Goal: Task Accomplishment & Management: Manage account settings

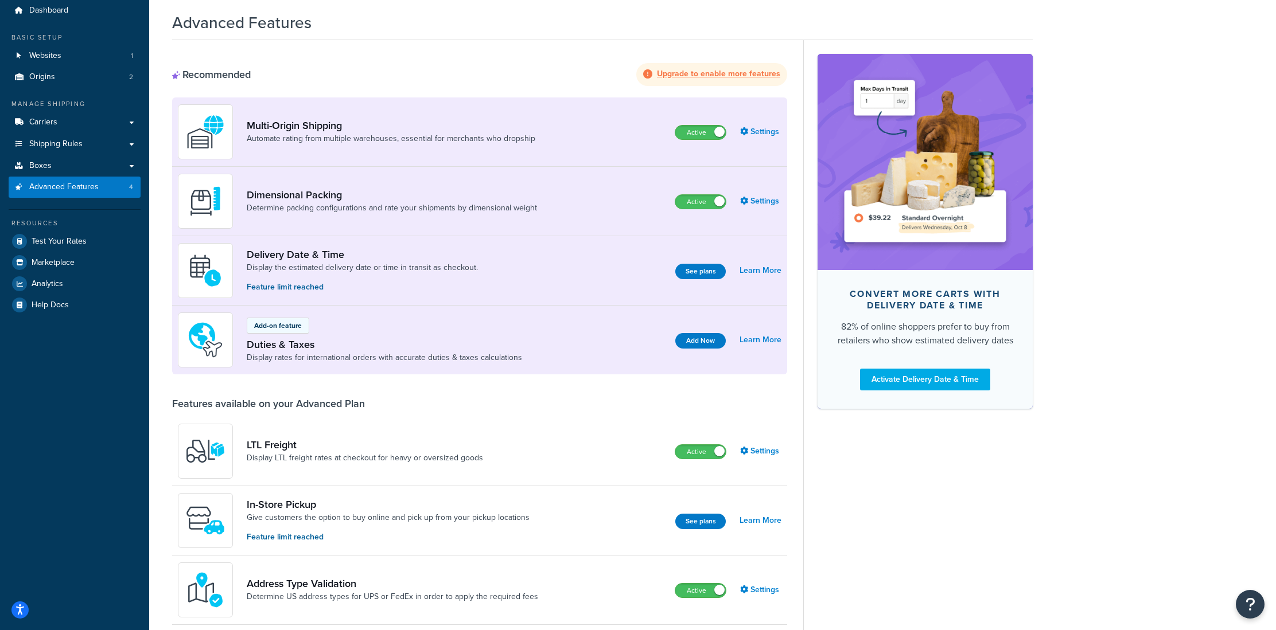
scroll to position [38, 0]
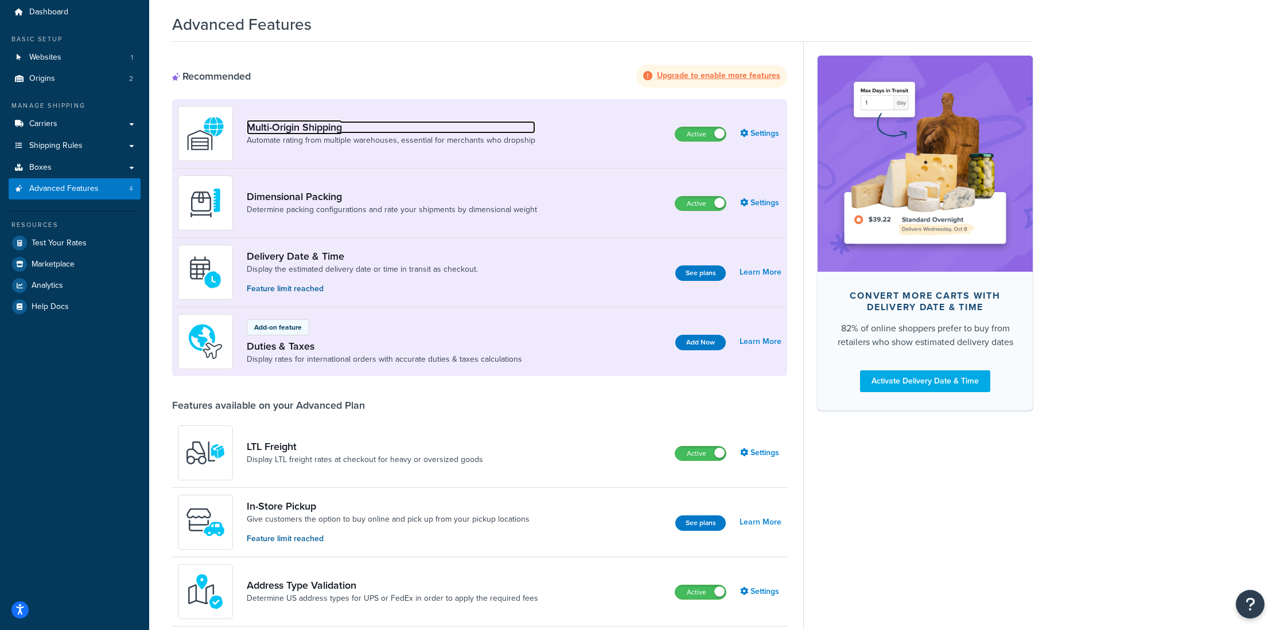
click at [302, 131] on link "Multi-Origin Shipping" at bounding box center [391, 127] width 289 height 13
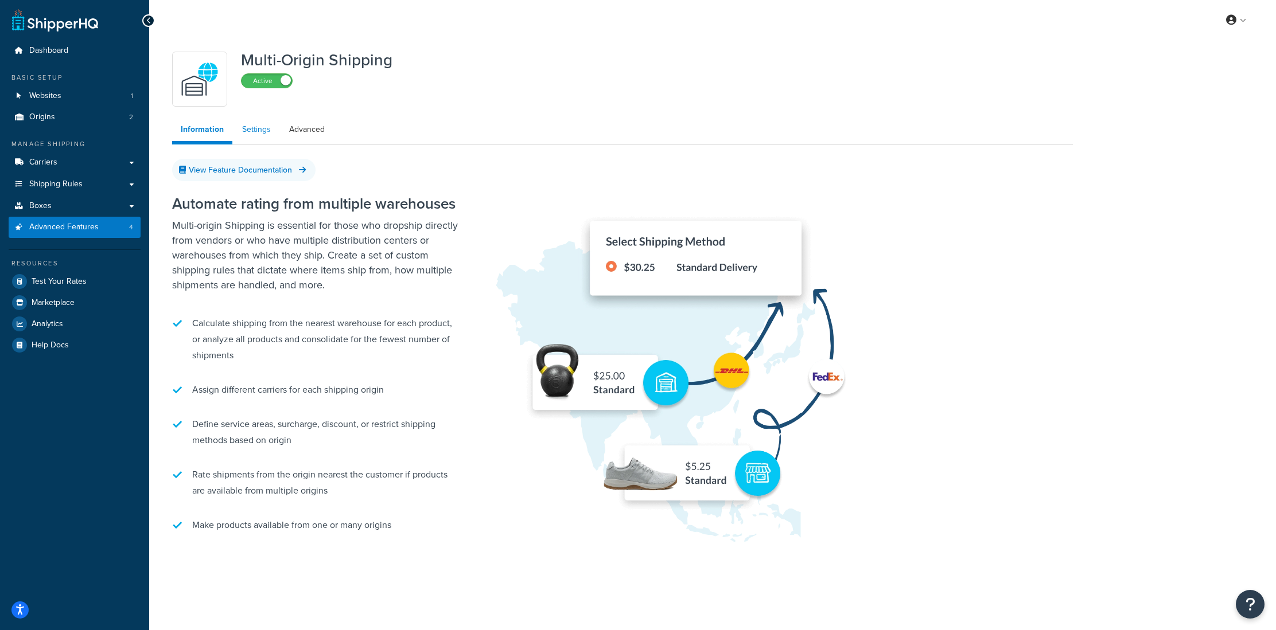
click at [263, 136] on link "Settings" at bounding box center [256, 129] width 46 height 23
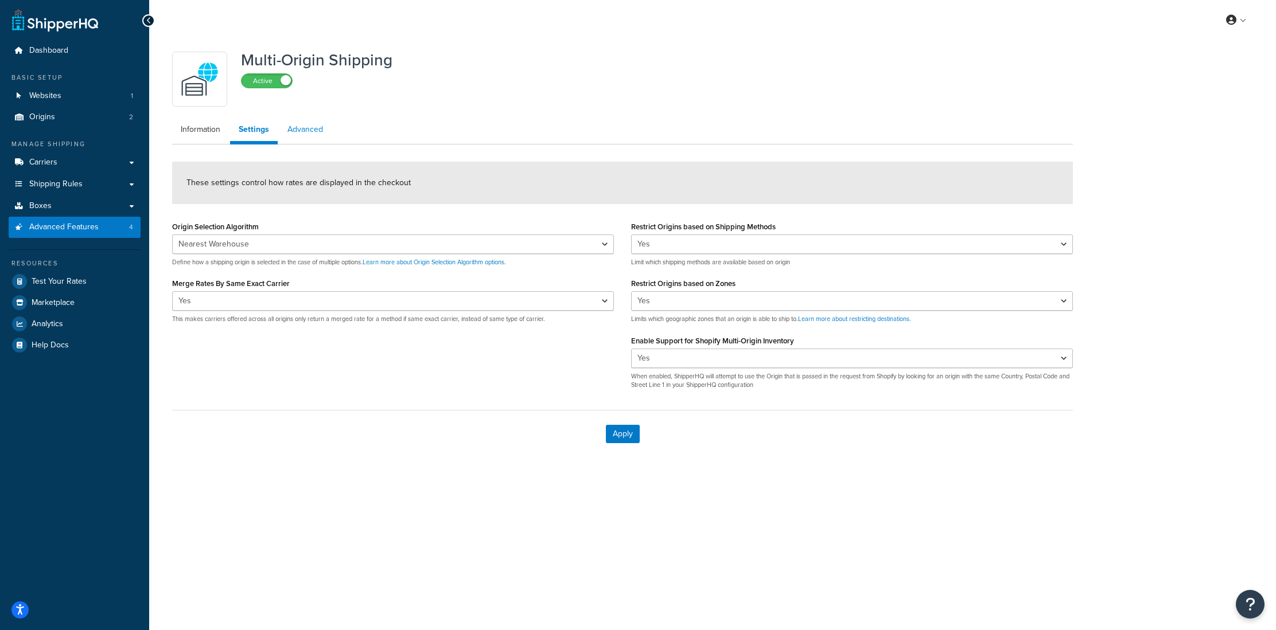
click at [299, 131] on link "Advanced" at bounding box center [305, 129] width 53 height 23
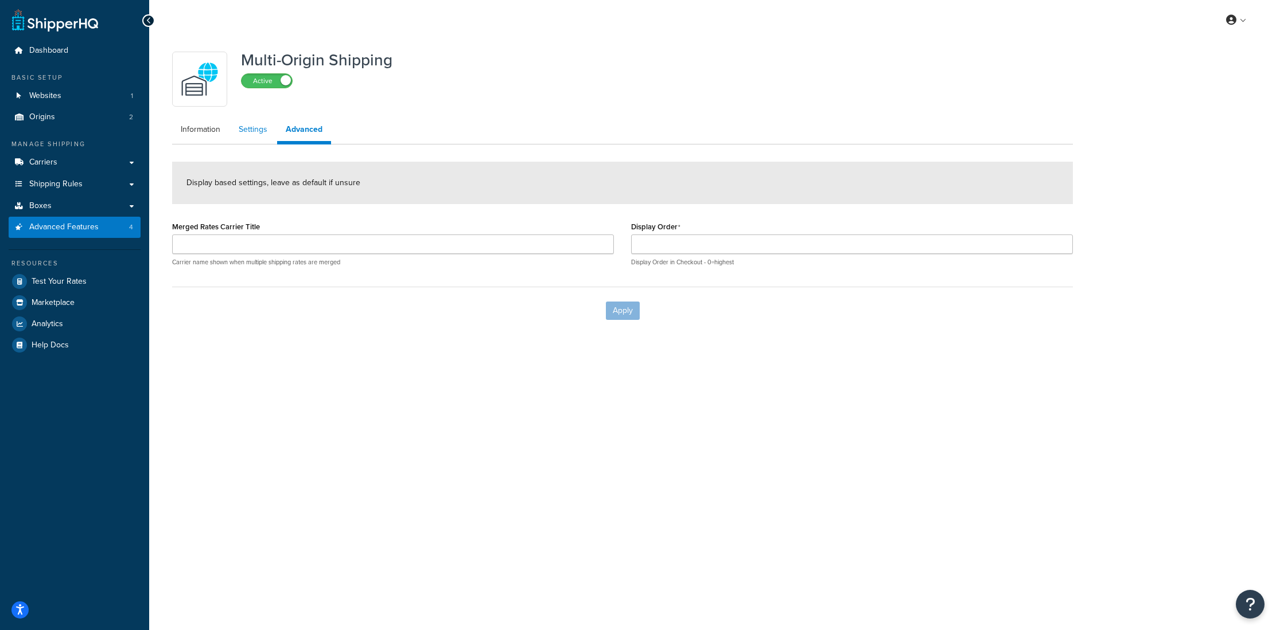
click at [256, 131] on link "Settings" at bounding box center [253, 129] width 46 height 23
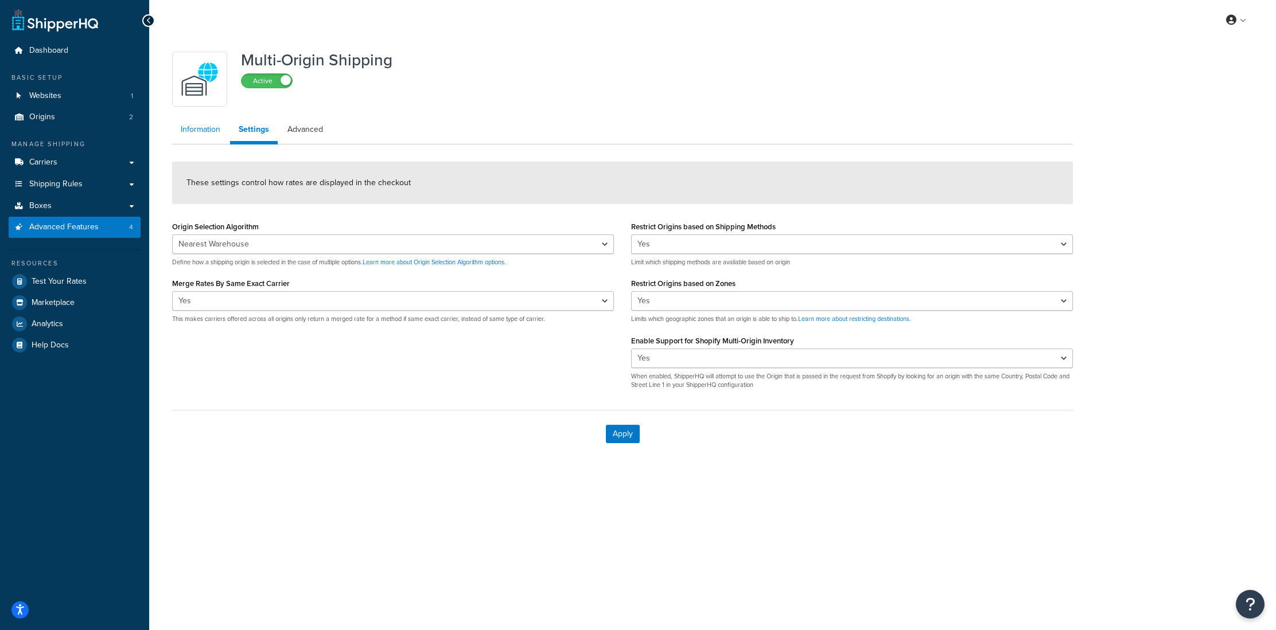
click at [209, 134] on link "Information" at bounding box center [200, 129] width 57 height 23
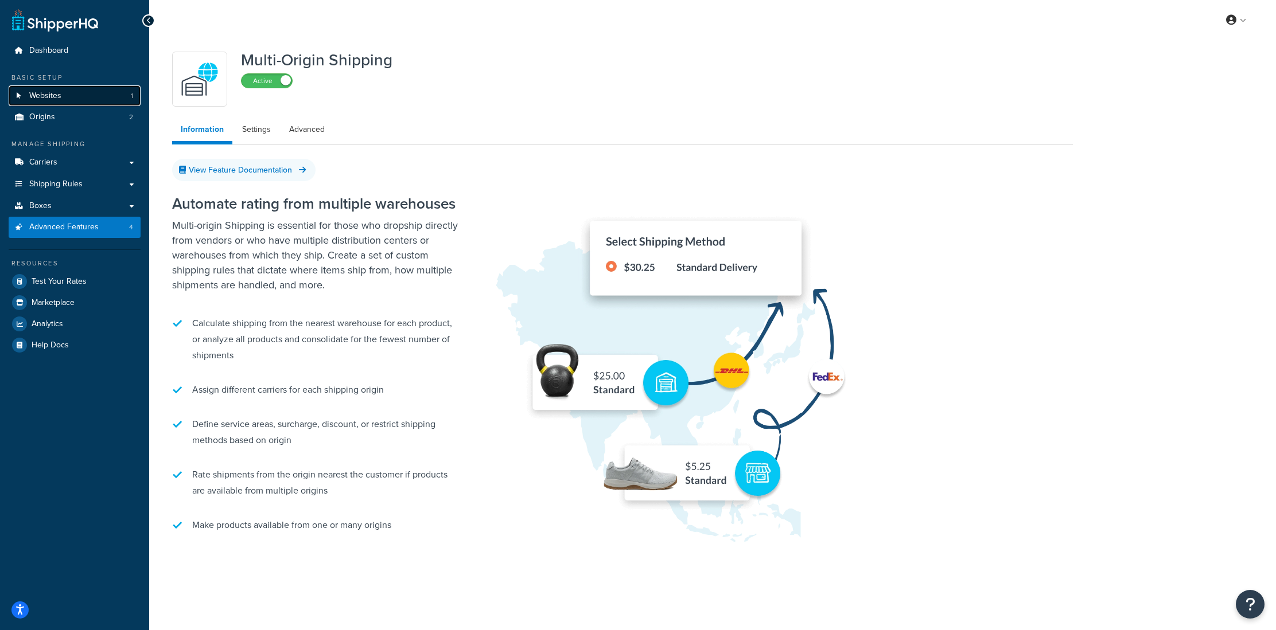
click at [71, 98] on link "Websites 1" at bounding box center [75, 95] width 132 height 21
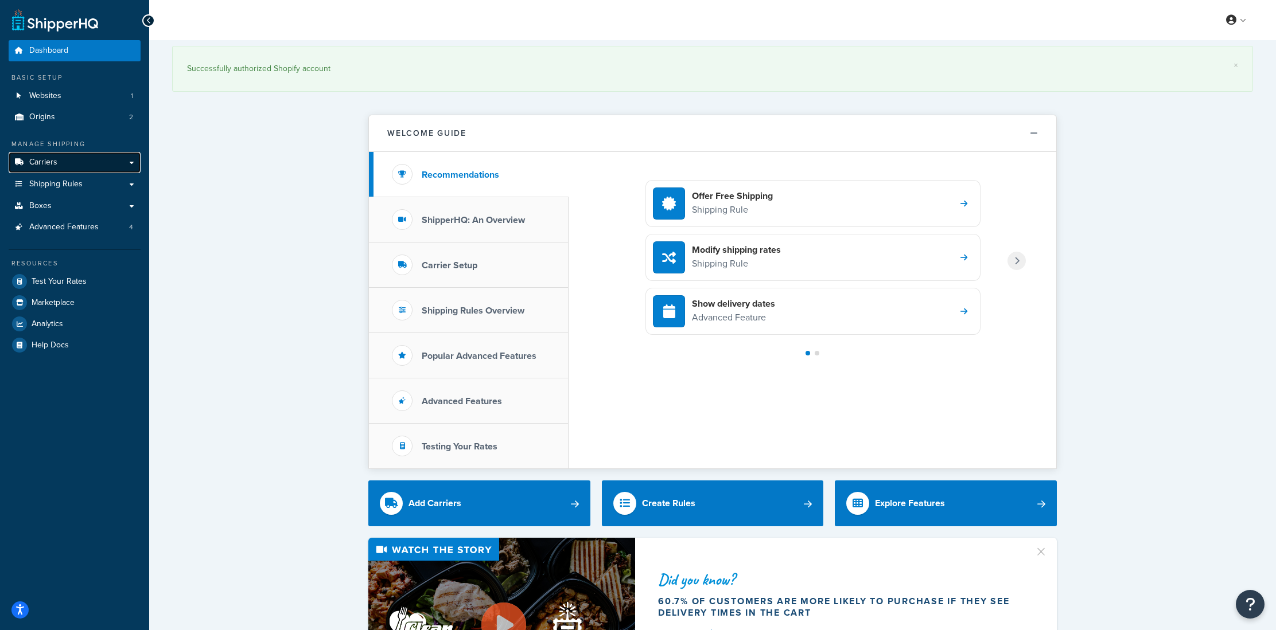
click at [50, 162] on span "Carriers" at bounding box center [43, 163] width 28 height 10
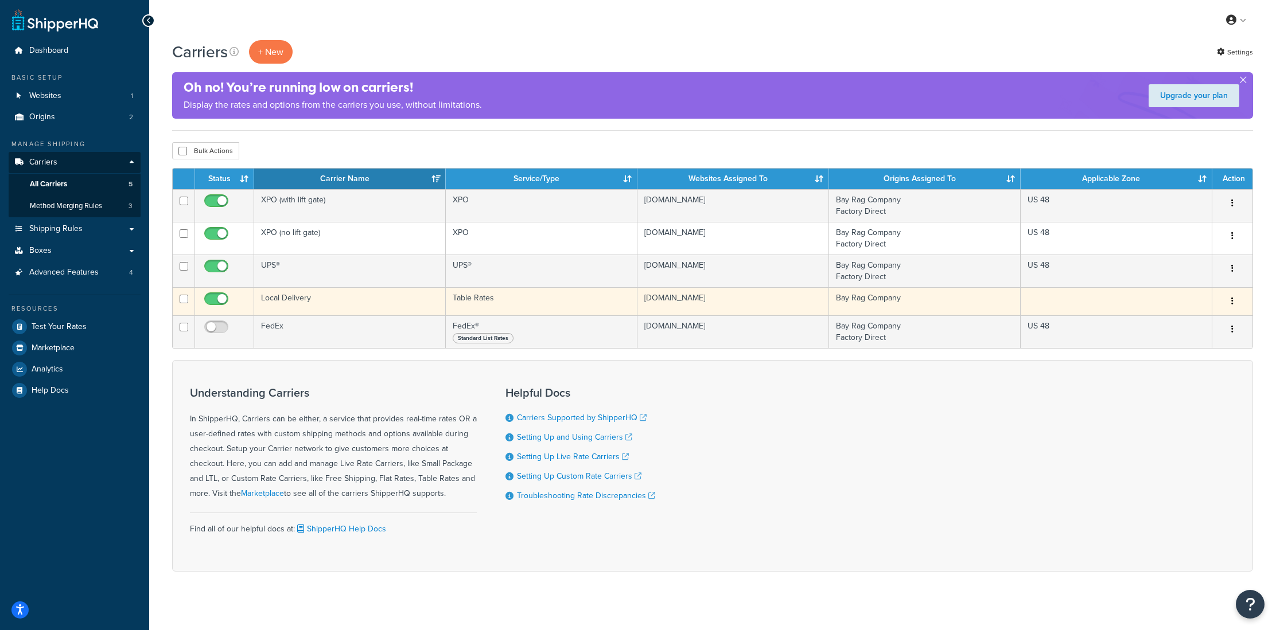
click at [292, 303] on td "Local Delivery" at bounding box center [350, 301] width 192 height 28
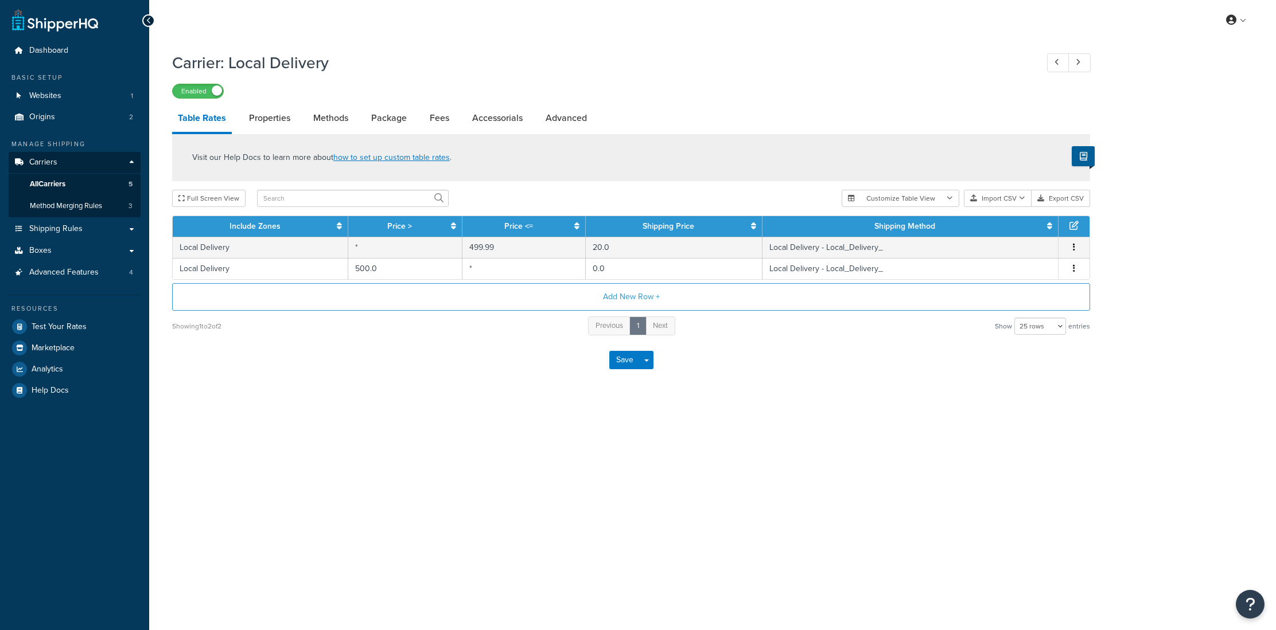
select select "25"
click at [278, 129] on link "Properties" at bounding box center [269, 118] width 53 height 28
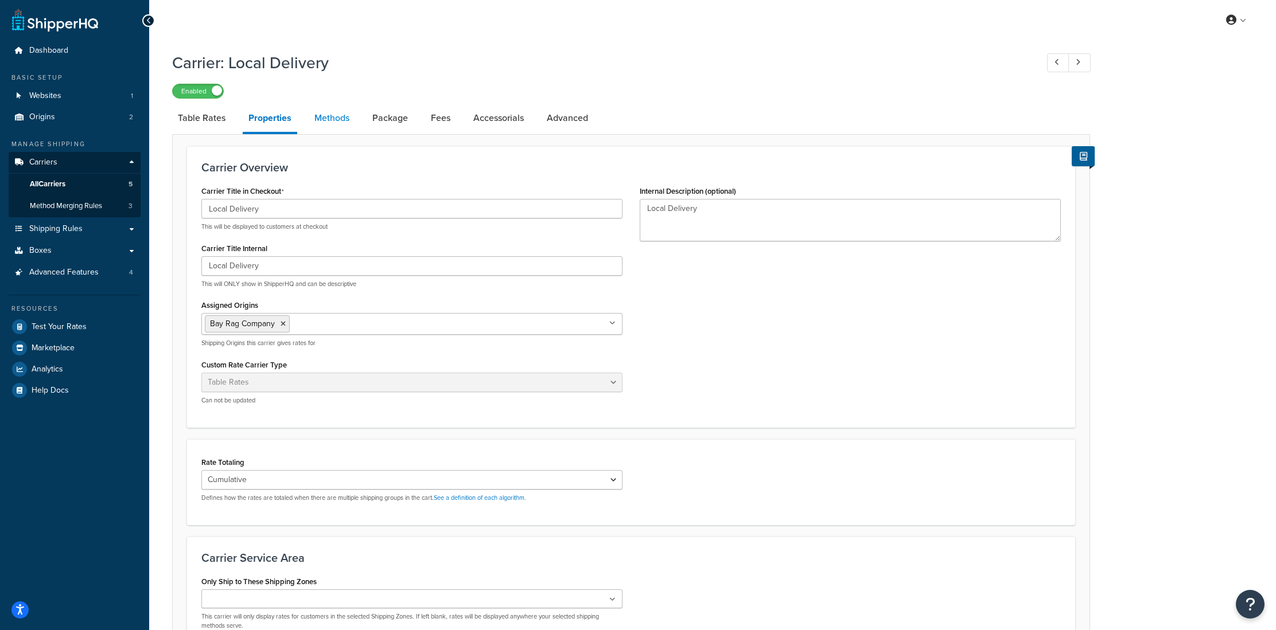
click at [338, 122] on link "Methods" at bounding box center [332, 118] width 46 height 28
select select "25"
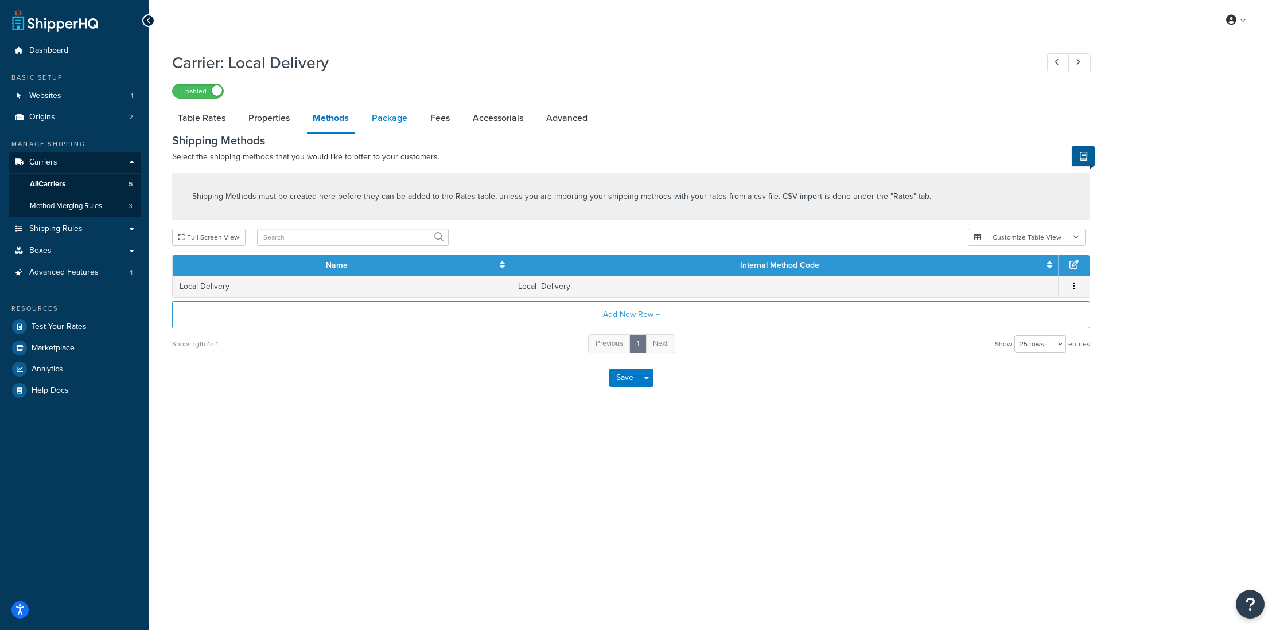
click at [386, 118] on link "Package" at bounding box center [389, 118] width 47 height 28
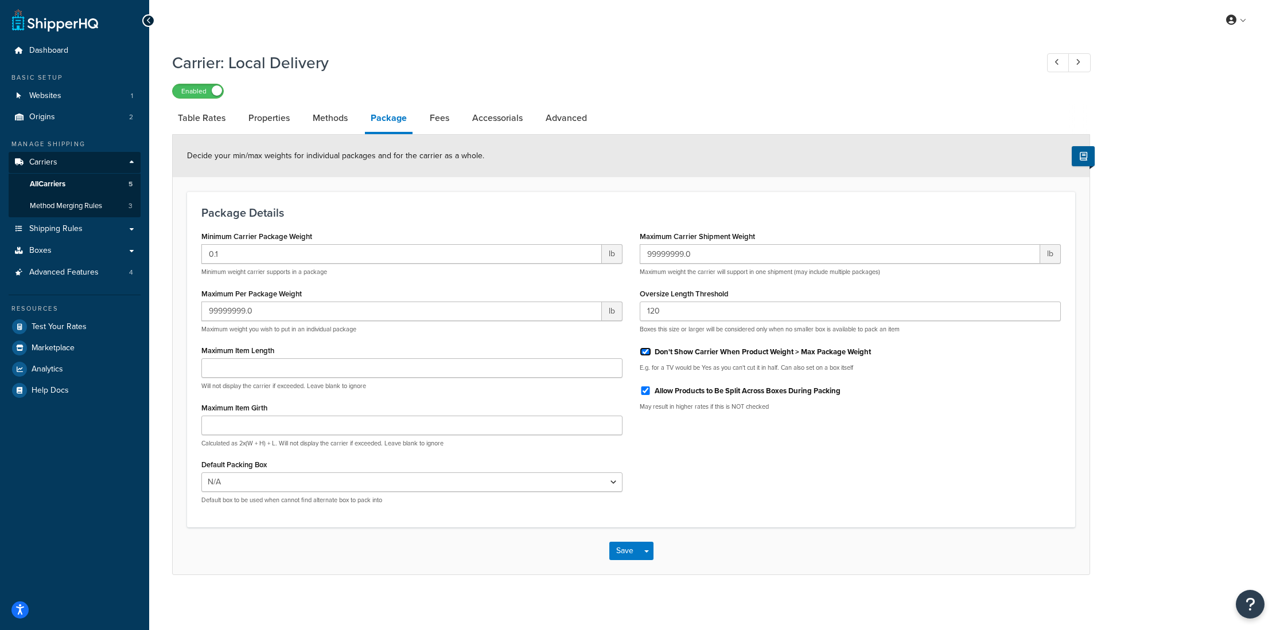
click at [645, 353] on input "Don't Show Carrier When Product Weight > Max Package Weight" at bounding box center [645, 352] width 11 height 9
checkbox input "false"
drag, startPoint x: 621, startPoint y: 553, endPoint x: 762, endPoint y: 468, distance: 164.7
click at [762, 468] on form "Decide your min/max weights for individual packages and for the carrier as a wh…" at bounding box center [631, 355] width 917 height 440
drag, startPoint x: 623, startPoint y: 552, endPoint x: 637, endPoint y: 550, distance: 14.4
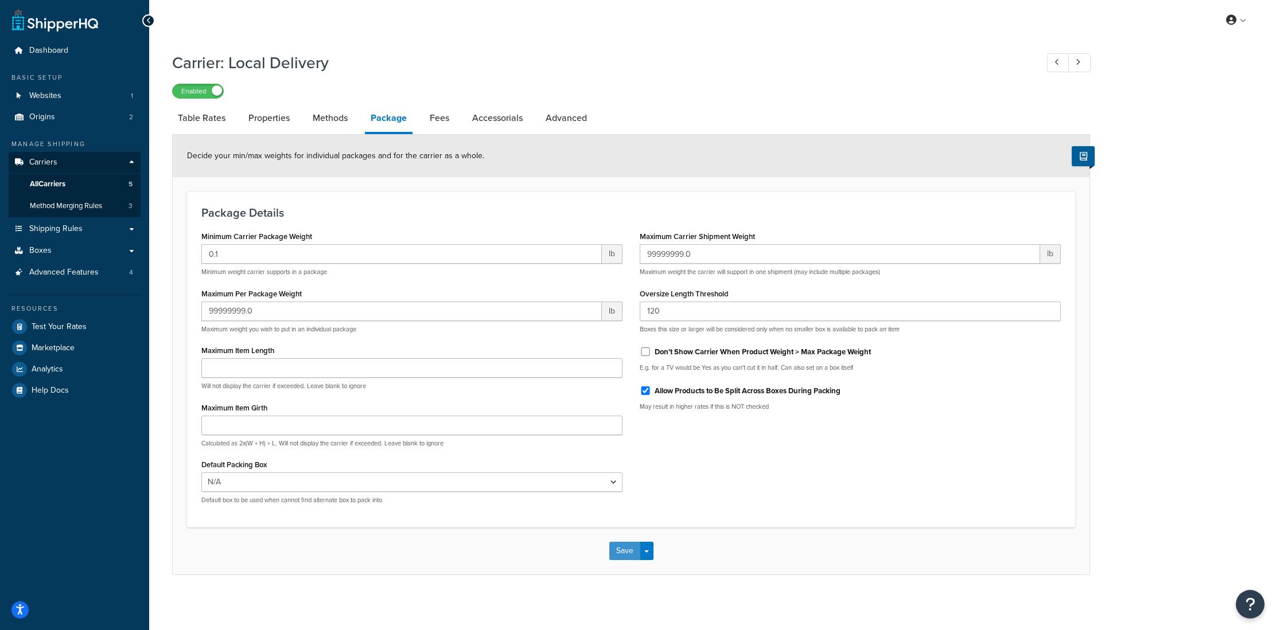
click at [623, 552] on button "Save" at bounding box center [624, 551] width 31 height 18
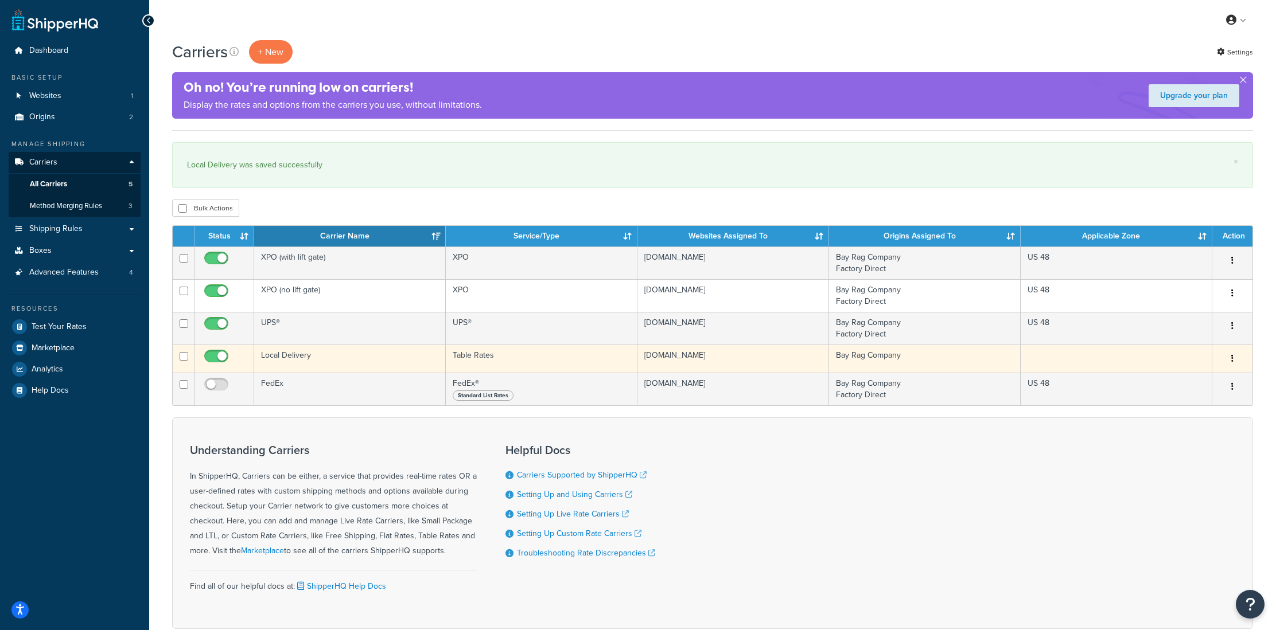
click at [281, 360] on td "Local Delivery" at bounding box center [350, 359] width 192 height 28
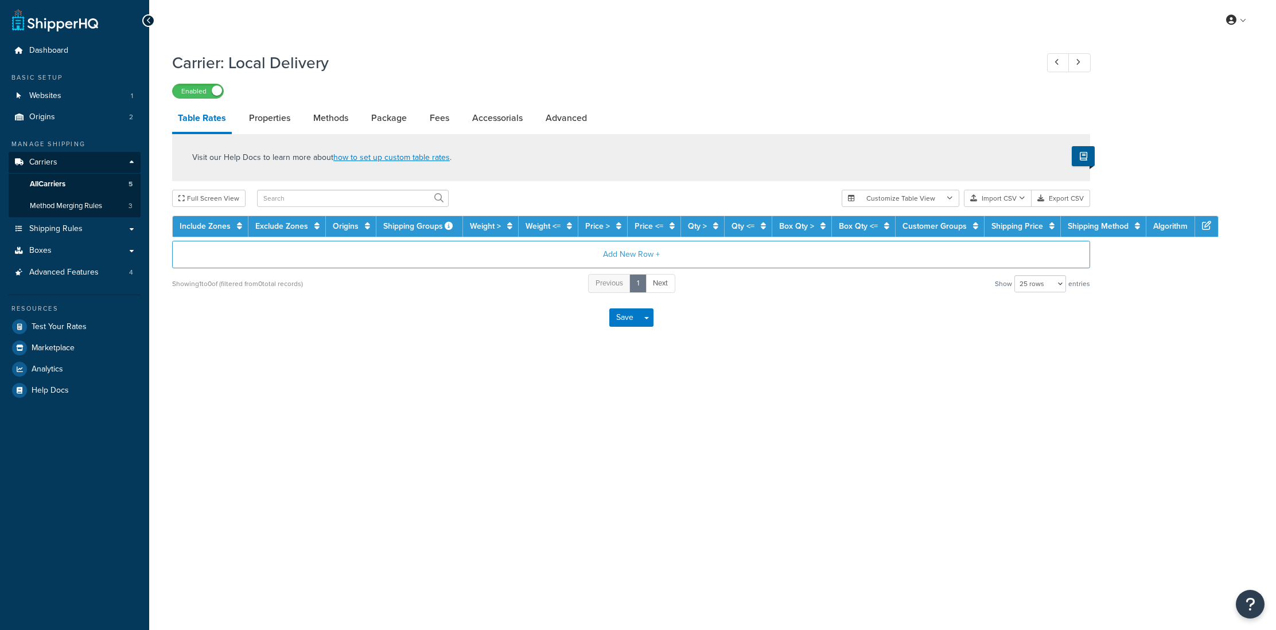
select select "25"
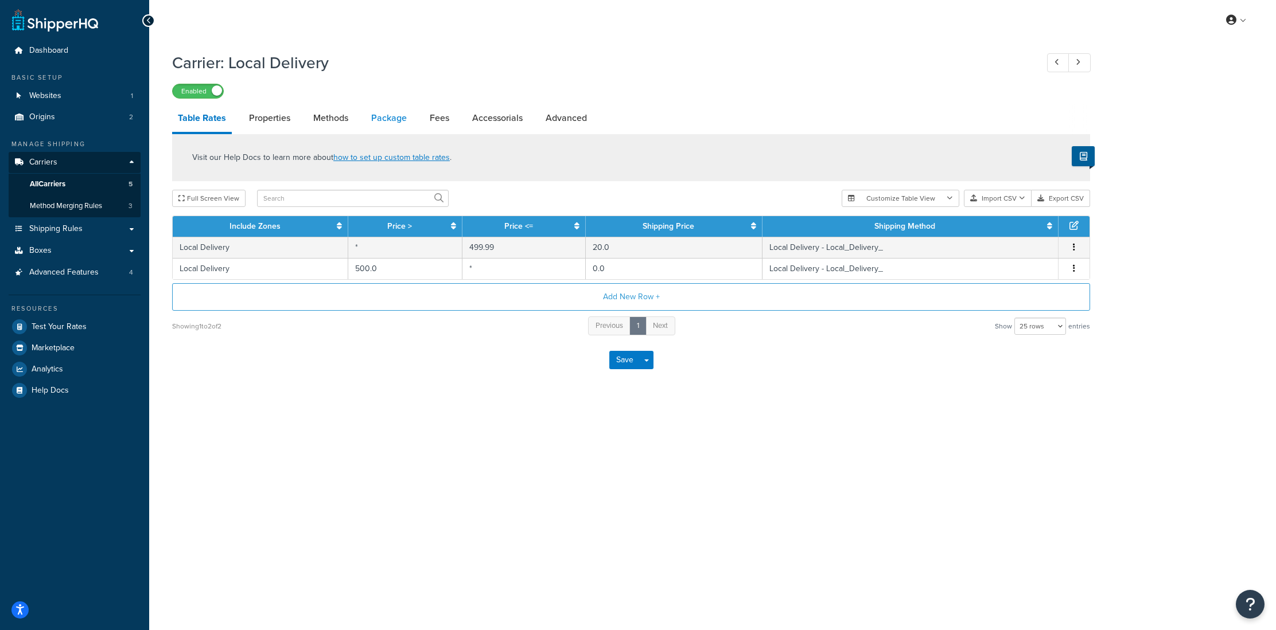
click at [371, 116] on link "Package" at bounding box center [388, 118] width 47 height 28
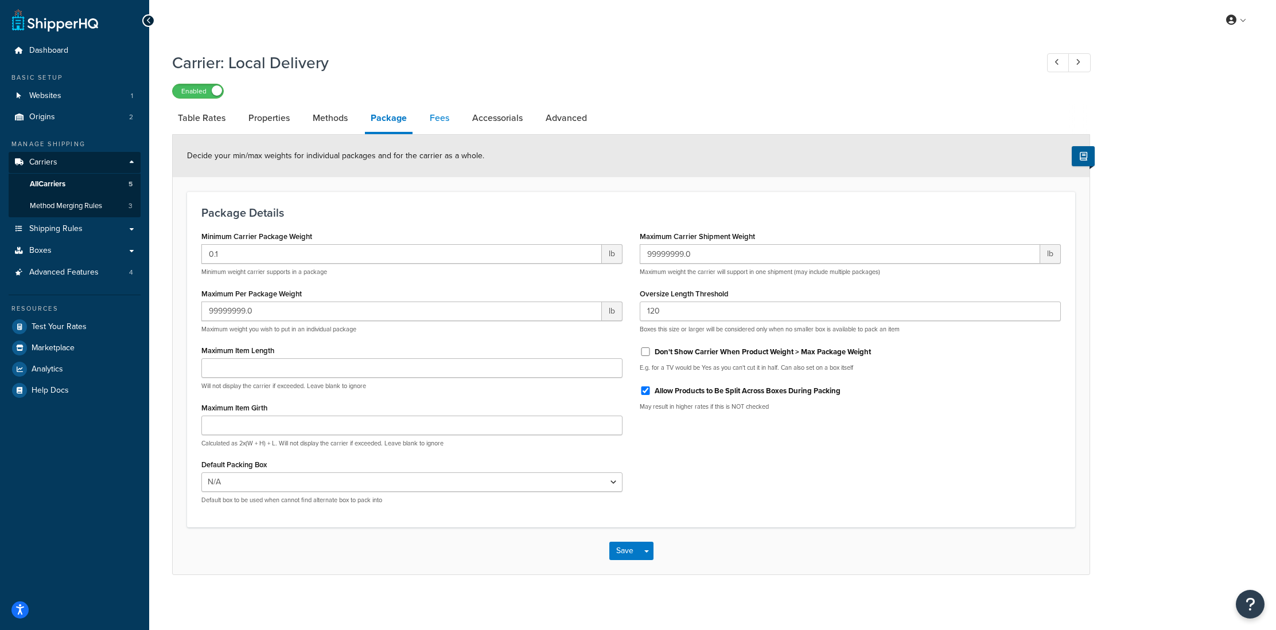
click at [433, 115] on link "Fees" at bounding box center [439, 118] width 31 height 28
select select "AFTER"
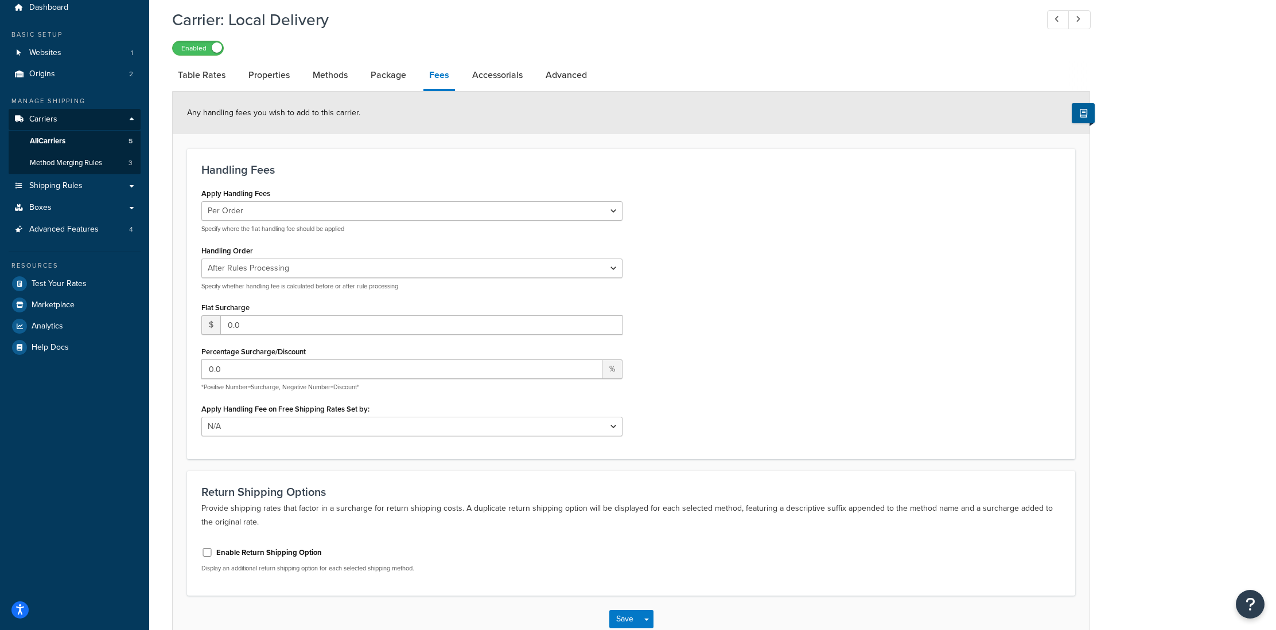
scroll to position [20, 0]
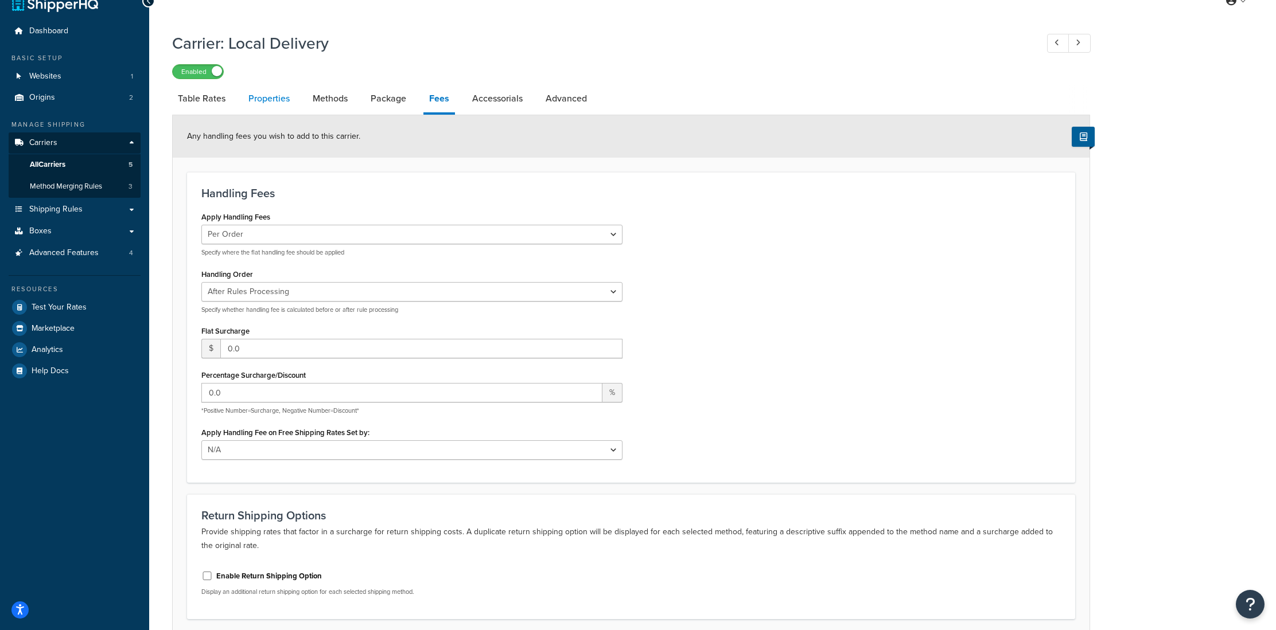
click at [283, 99] on link "Properties" at bounding box center [269, 99] width 53 height 28
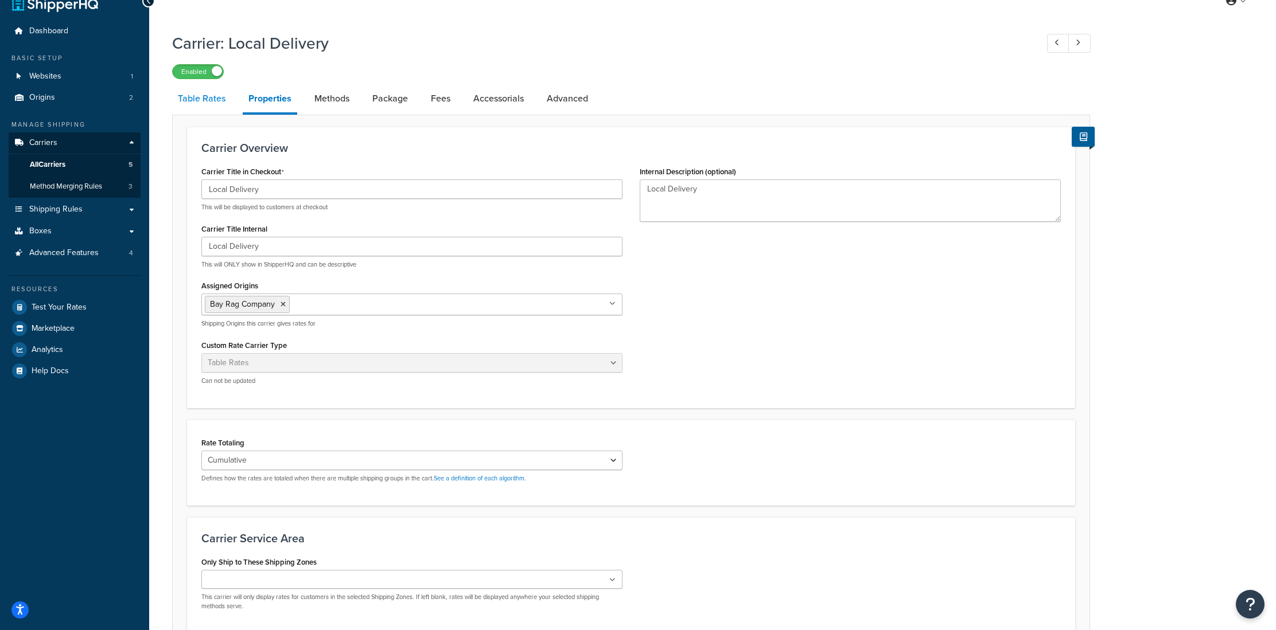
click at [209, 106] on link "Table Rates" at bounding box center [201, 99] width 59 height 28
select select "25"
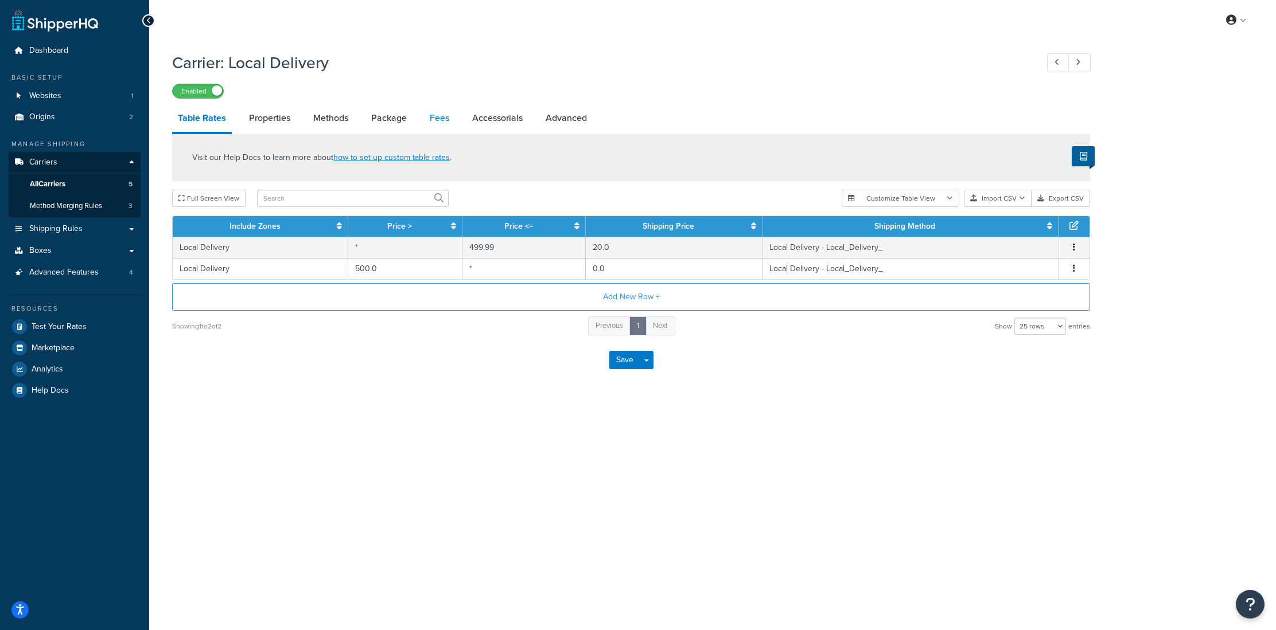
click at [429, 122] on link "Fees" at bounding box center [439, 118] width 31 height 28
select select "AFTER"
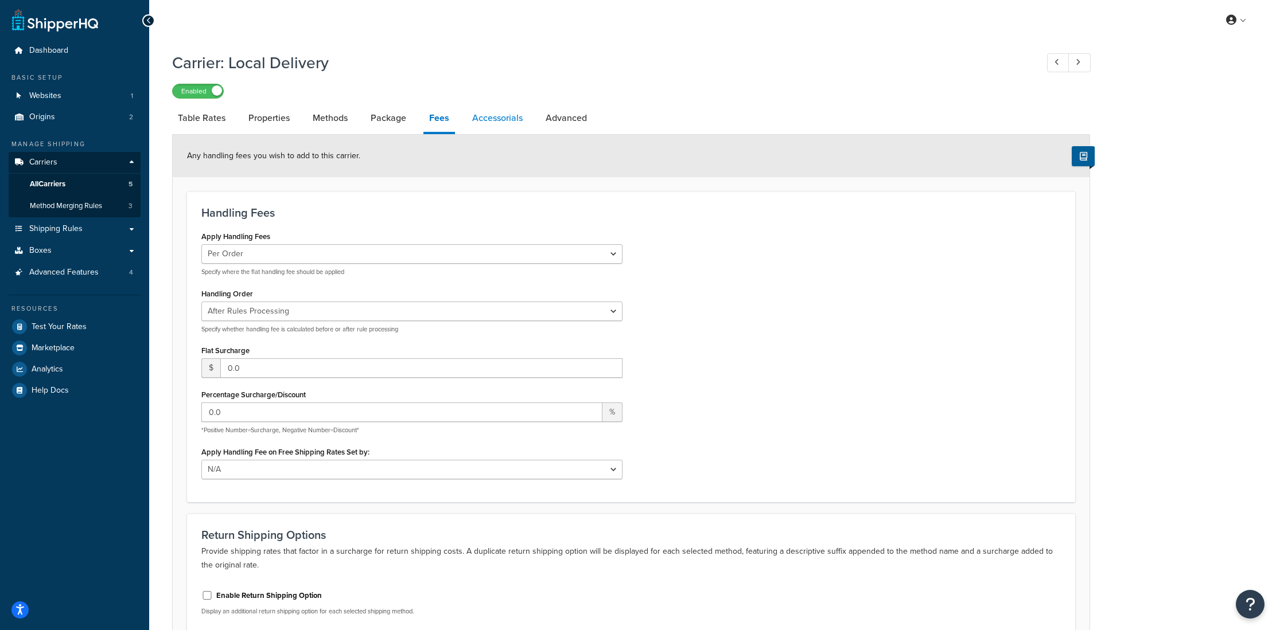
click at [508, 124] on link "Accessorials" at bounding box center [497, 118] width 62 height 28
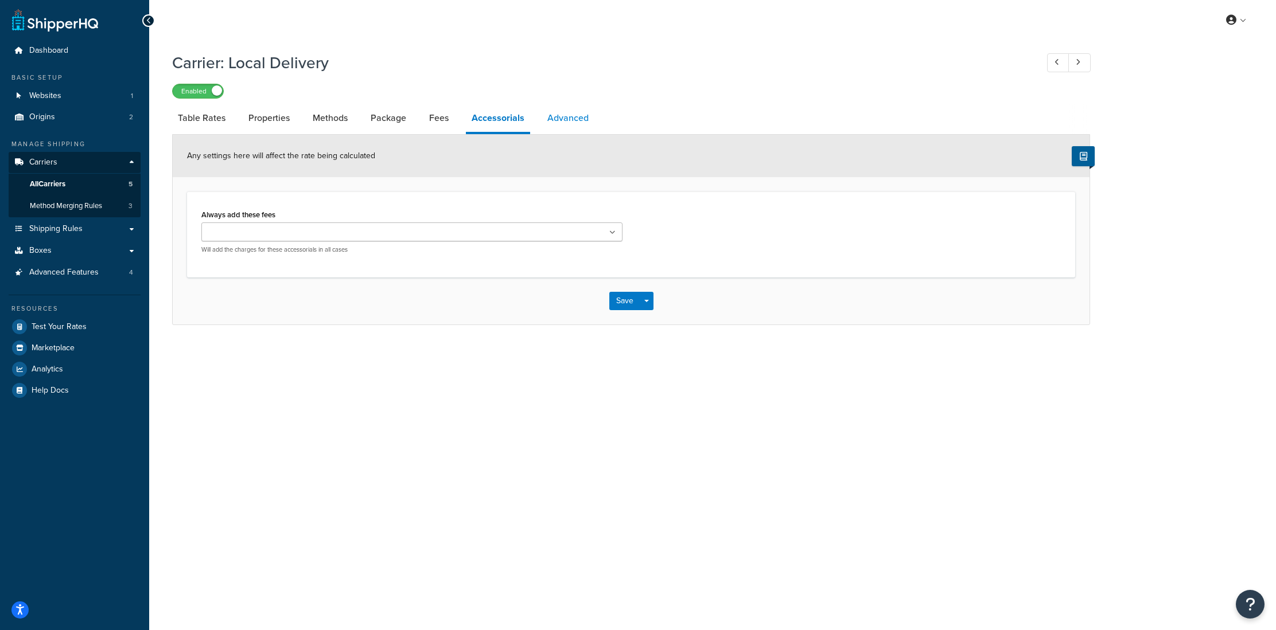
click at [569, 122] on link "Advanced" at bounding box center [568, 118] width 53 height 28
select select "false"
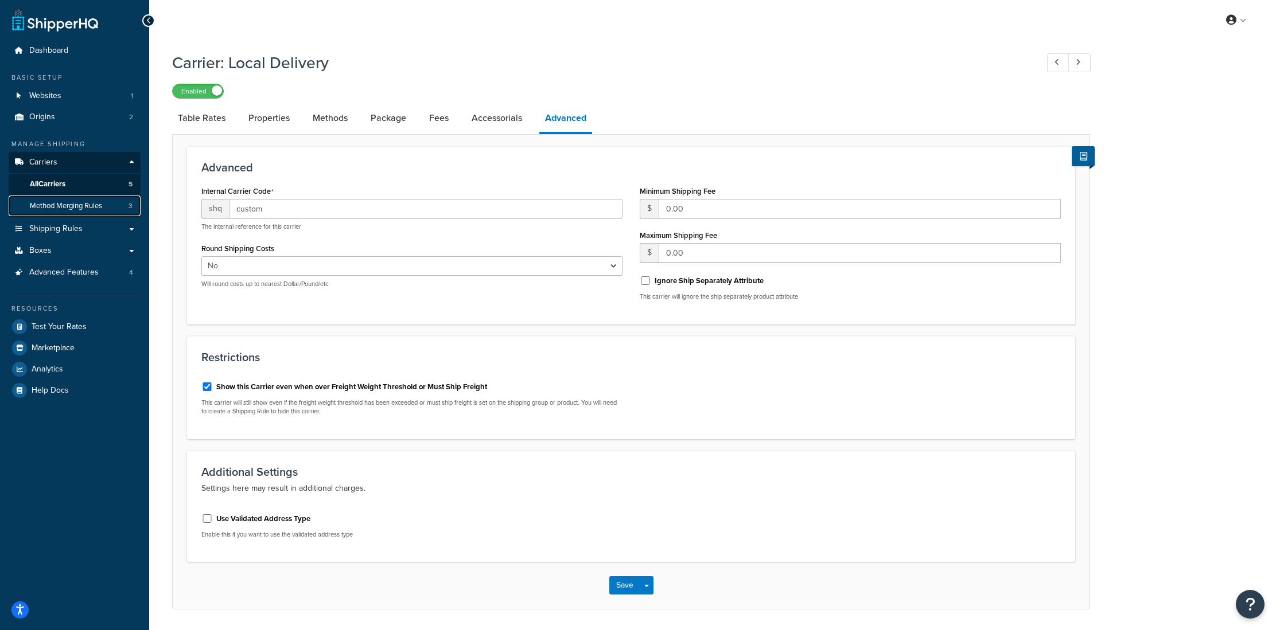
click at [46, 204] on span "Method Merging Rules" at bounding box center [66, 206] width 72 height 10
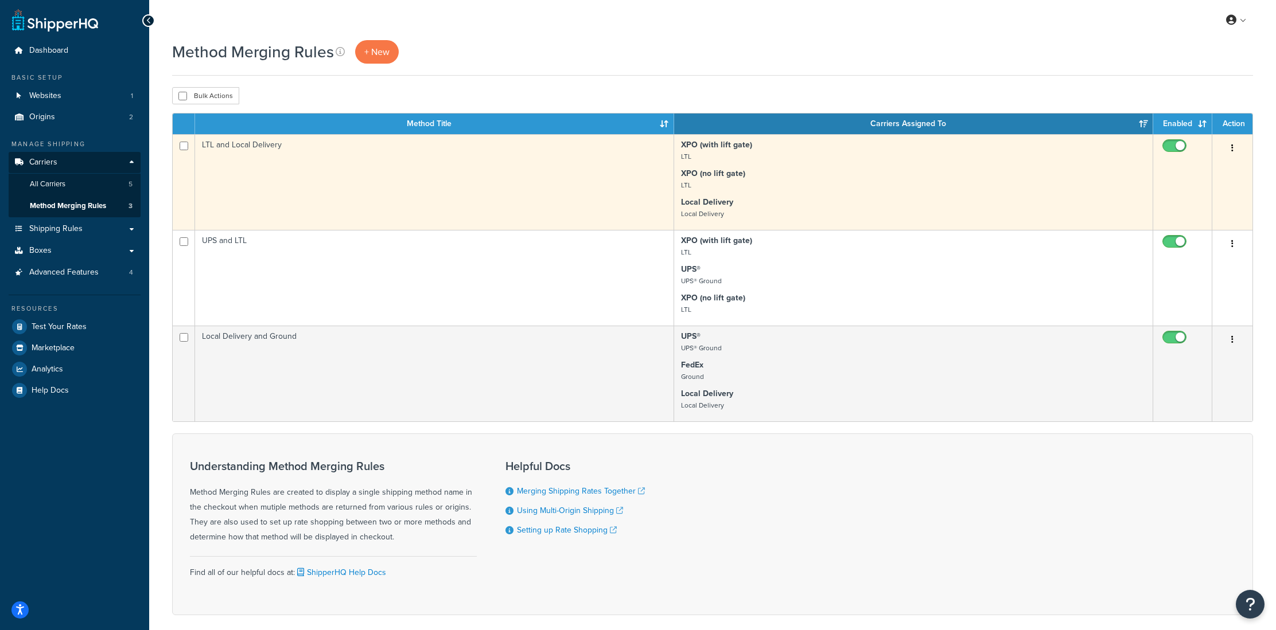
click at [326, 154] on td "LTL and Local Delivery" at bounding box center [434, 182] width 479 height 96
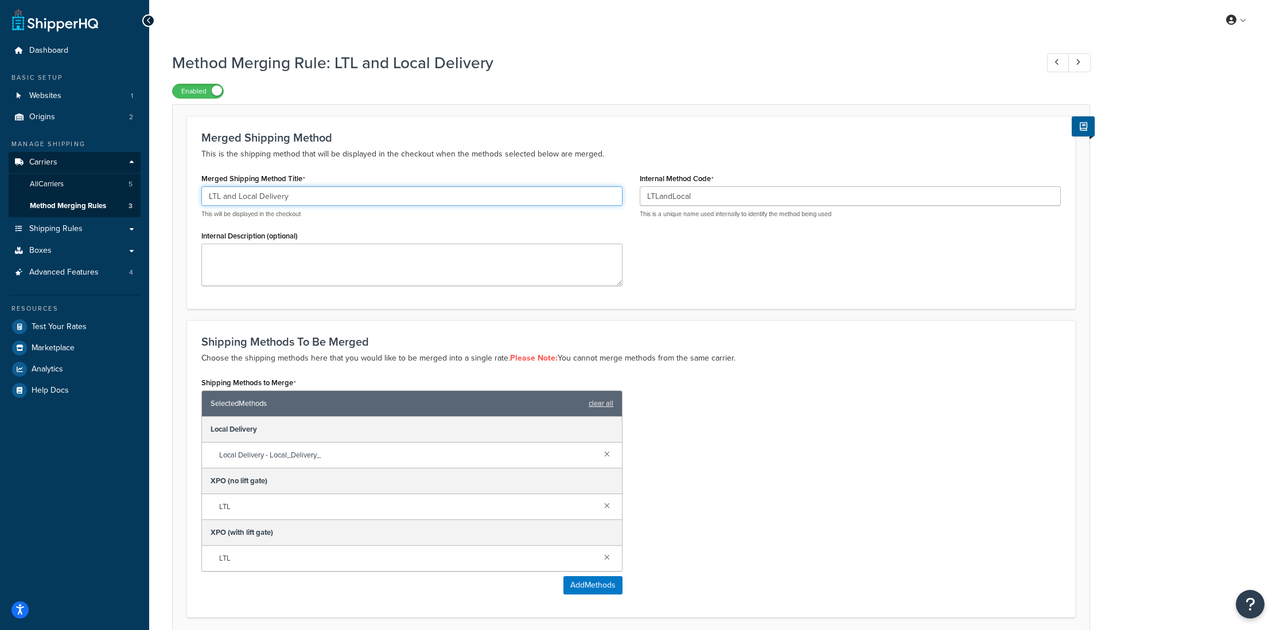
drag, startPoint x: 207, startPoint y: 201, endPoint x: 200, endPoint y: 201, distance: 7.5
click at [200, 201] on div "Merged Shipping Method Title LTL and Local Delivery This will be displayed in t…" at bounding box center [412, 232] width 438 height 124
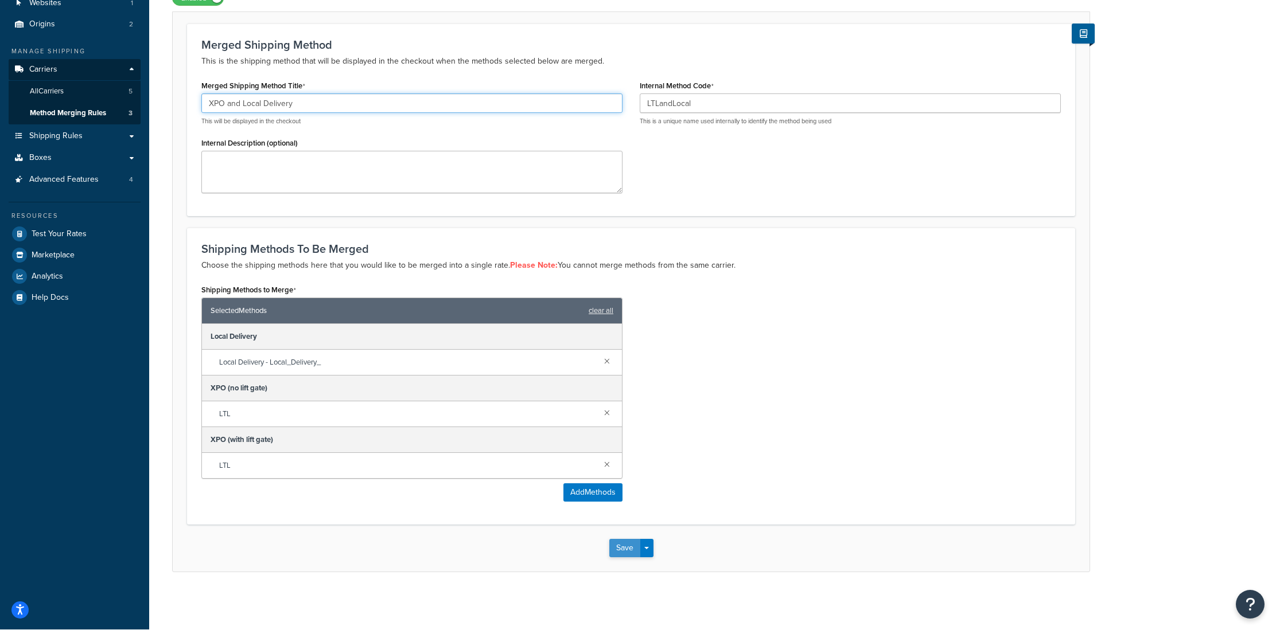
type input "XPO and Local Delivery"
click at [614, 552] on button "Save" at bounding box center [624, 548] width 31 height 18
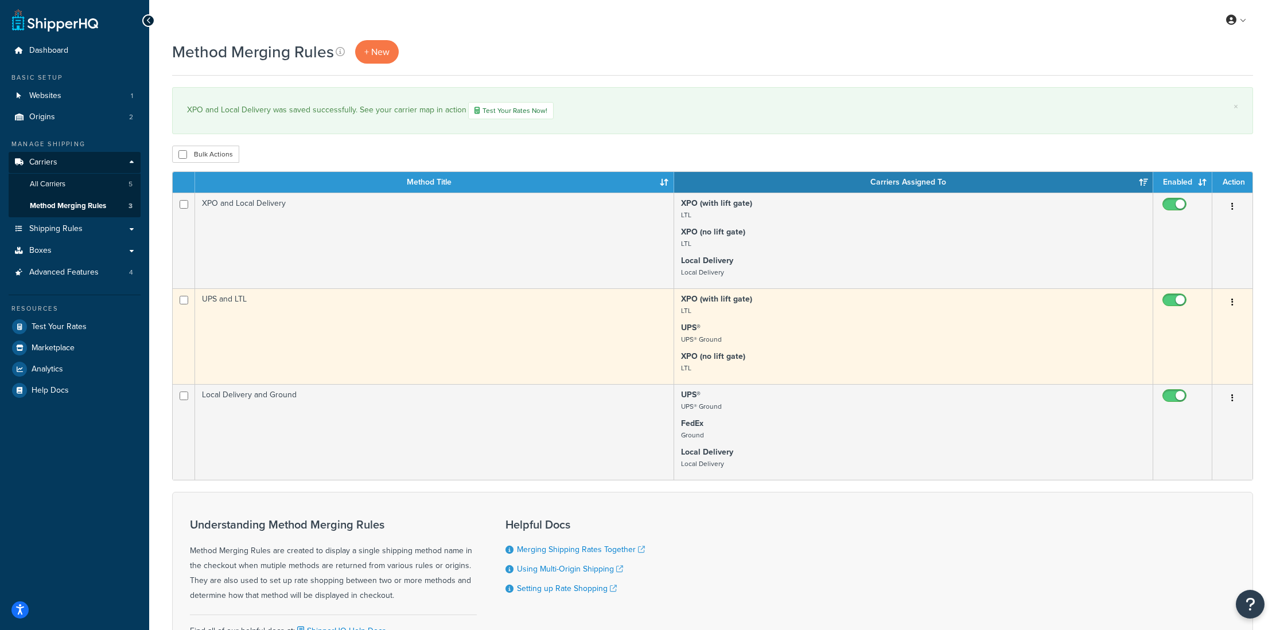
click at [245, 303] on td "UPS and LTL" at bounding box center [434, 337] width 479 height 96
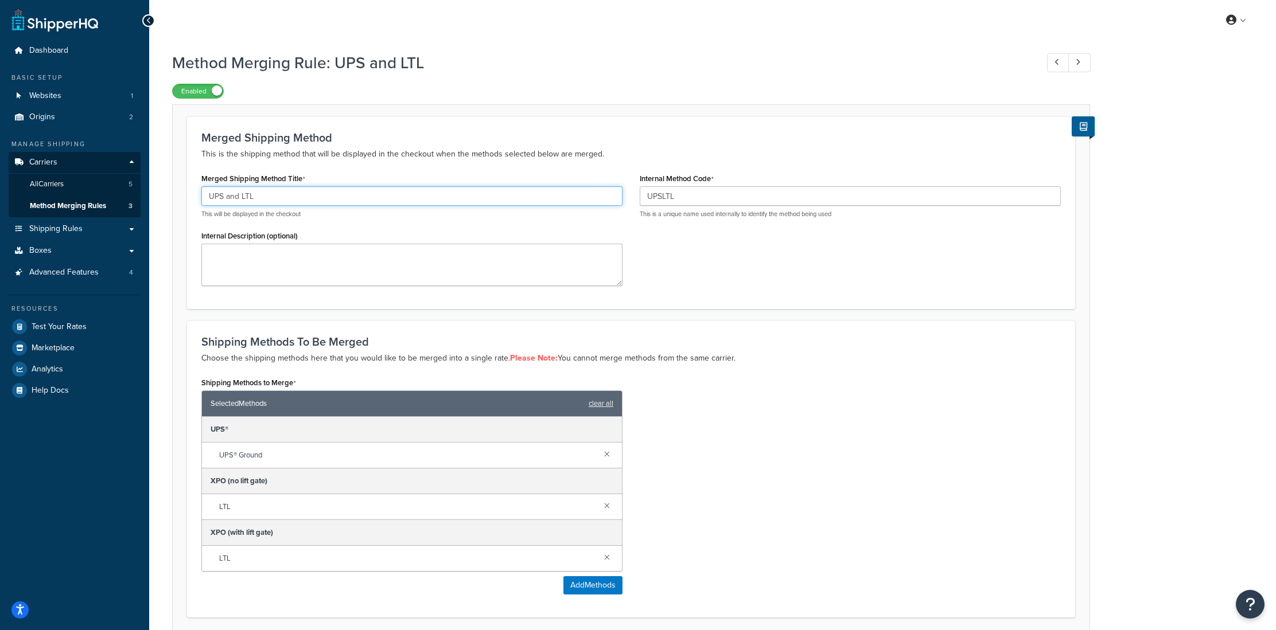
drag, startPoint x: 252, startPoint y: 198, endPoint x: 241, endPoint y: 202, distance: 11.4
click at [241, 202] on input "UPS and LTL" at bounding box center [411, 196] width 421 height 20
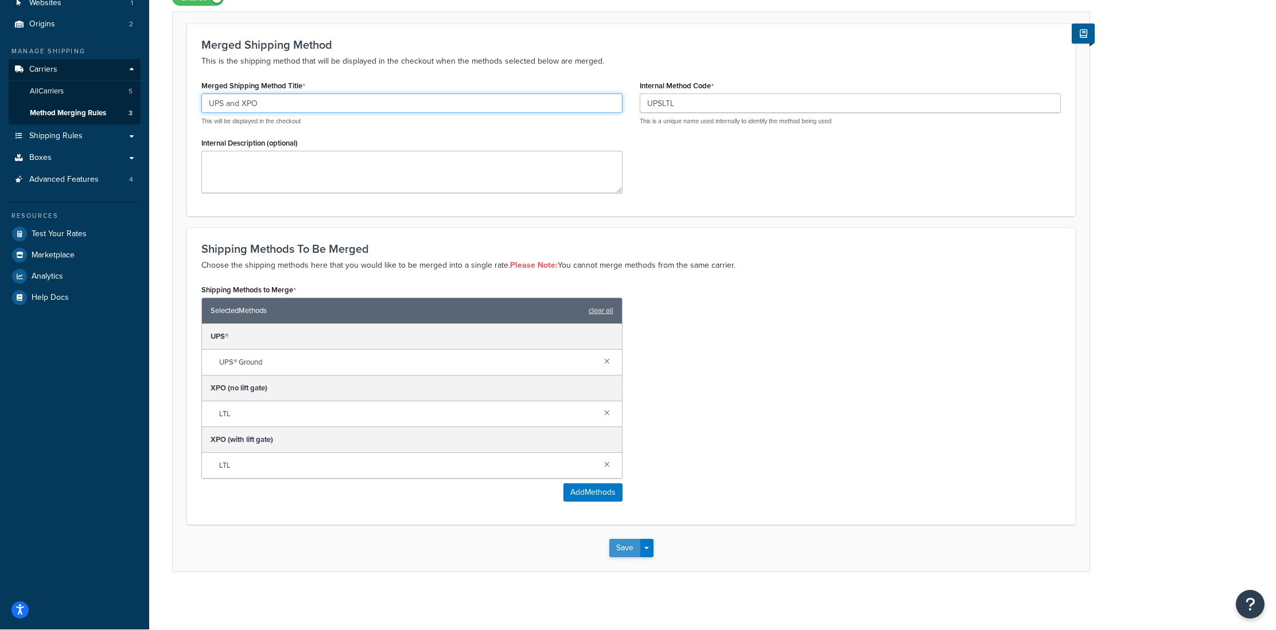
type input "UPS and XPO"
click at [620, 547] on button "Save" at bounding box center [624, 548] width 31 height 18
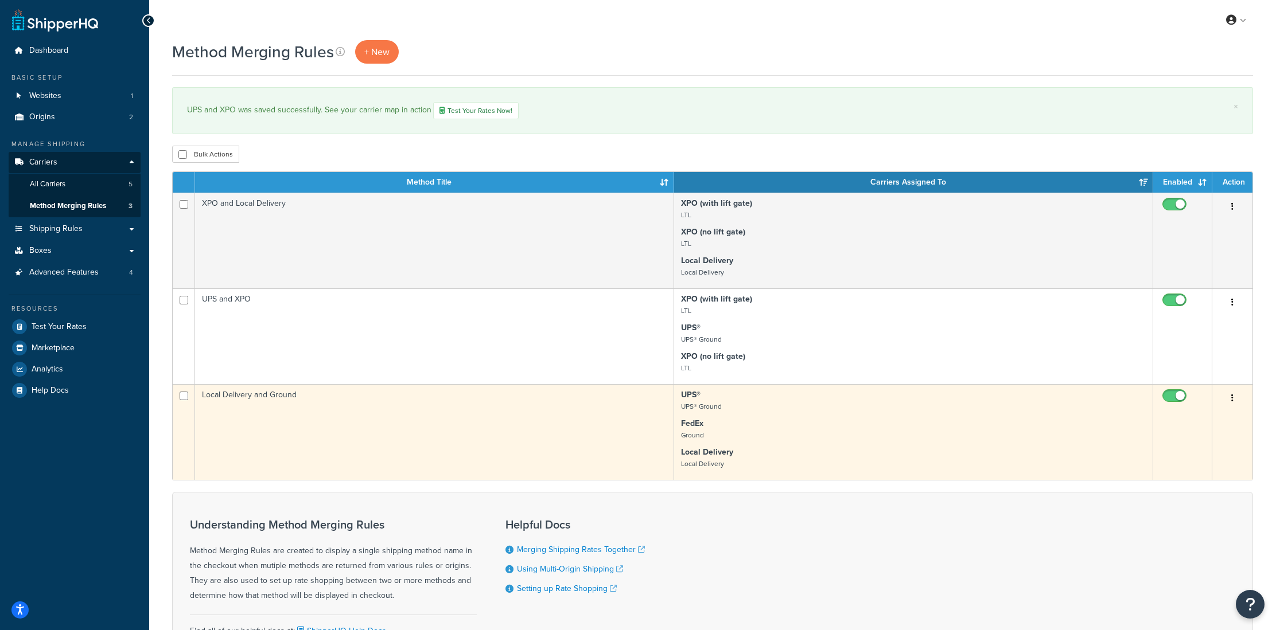
click at [270, 401] on td "Local Delivery and Ground" at bounding box center [434, 432] width 479 height 96
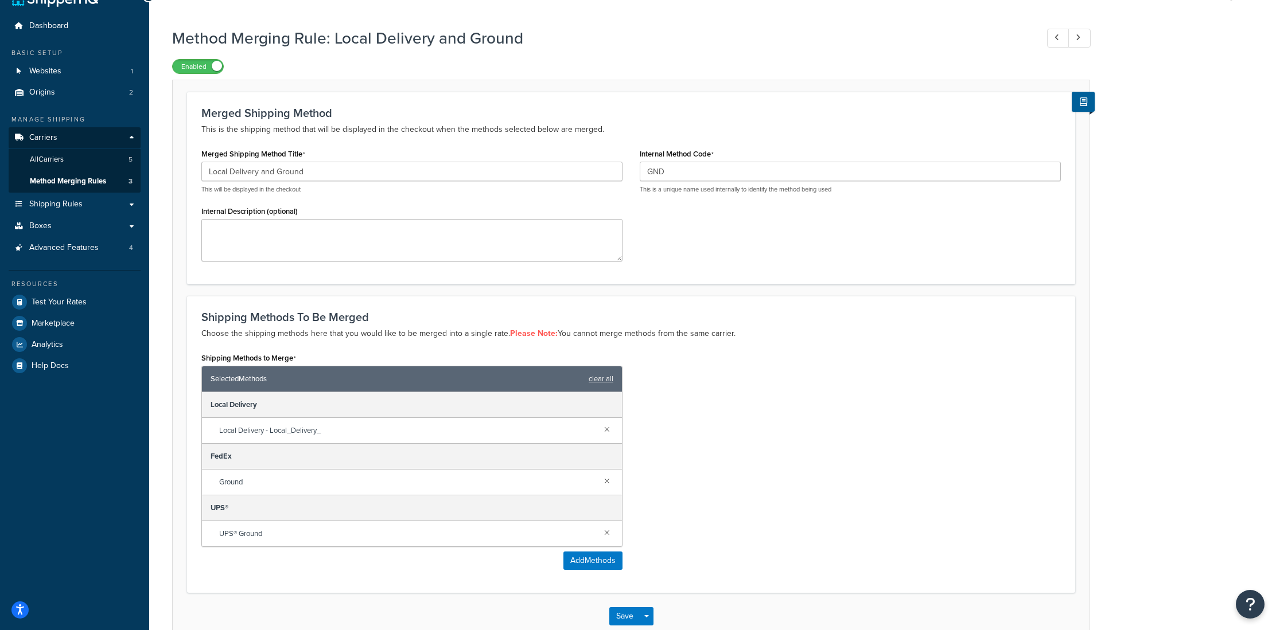
scroll to position [27, 0]
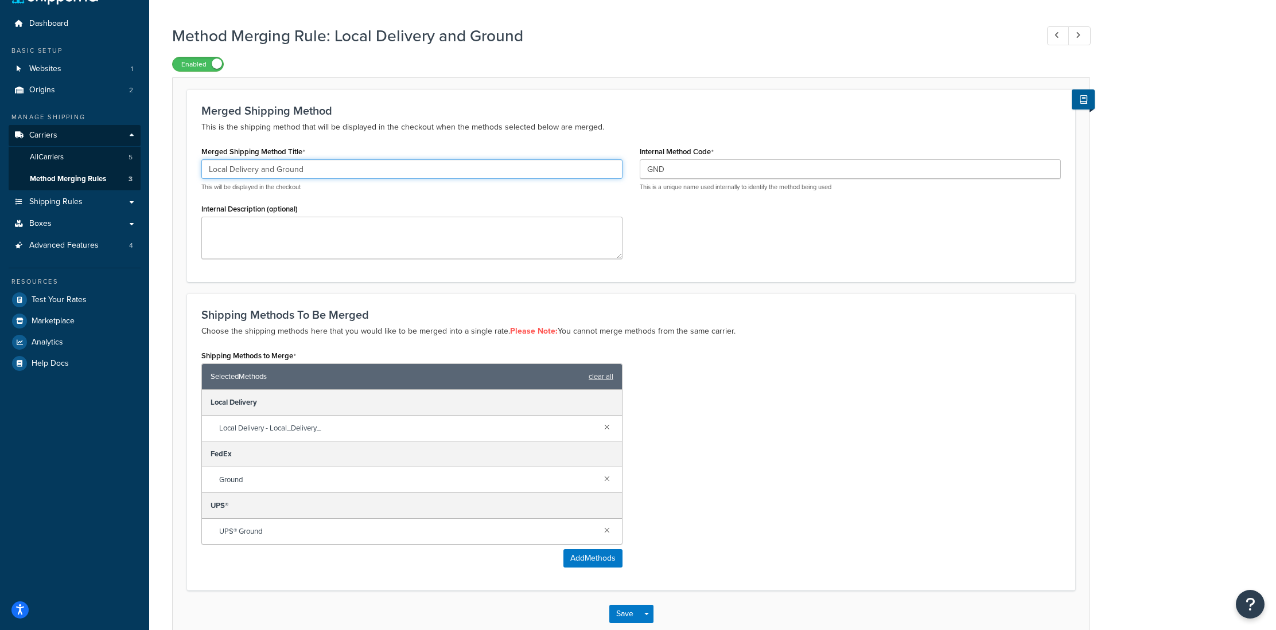
drag, startPoint x: 314, startPoint y: 169, endPoint x: 277, endPoint y: 173, distance: 36.9
click at [277, 173] on input "Local Delivery and Ground" at bounding box center [411, 169] width 421 height 20
type input "Local Delivery and UPS"
click at [625, 619] on button "Save" at bounding box center [624, 613] width 31 height 18
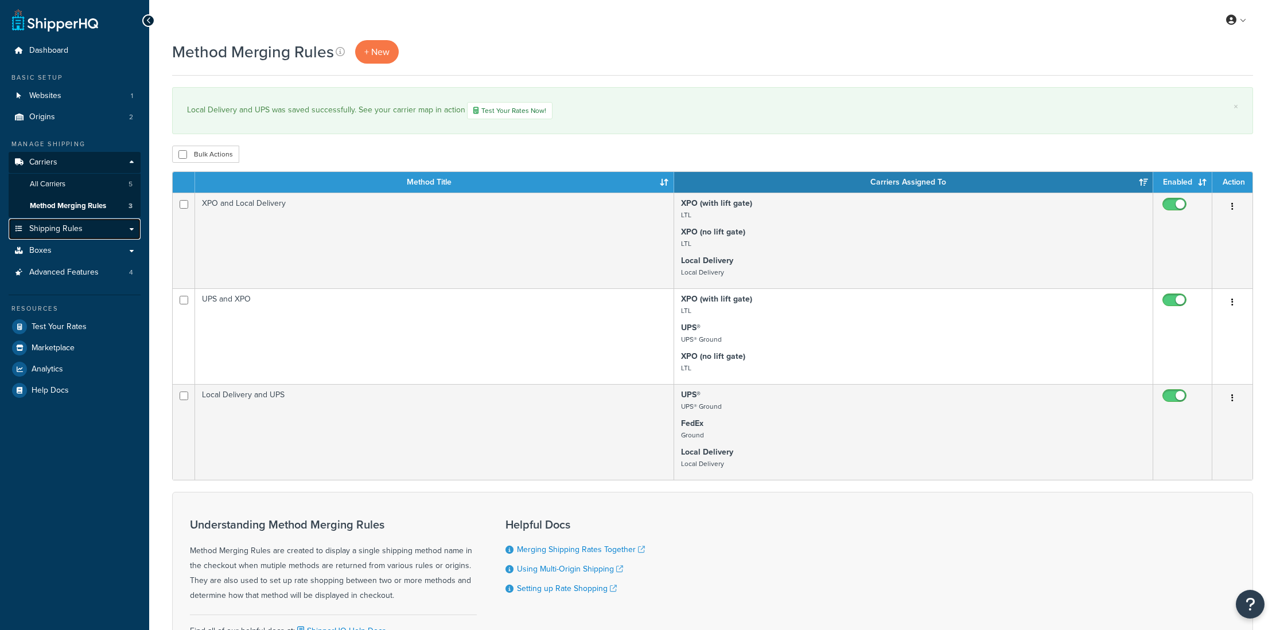
click at [72, 238] on link "Shipping Rules" at bounding box center [75, 229] width 132 height 21
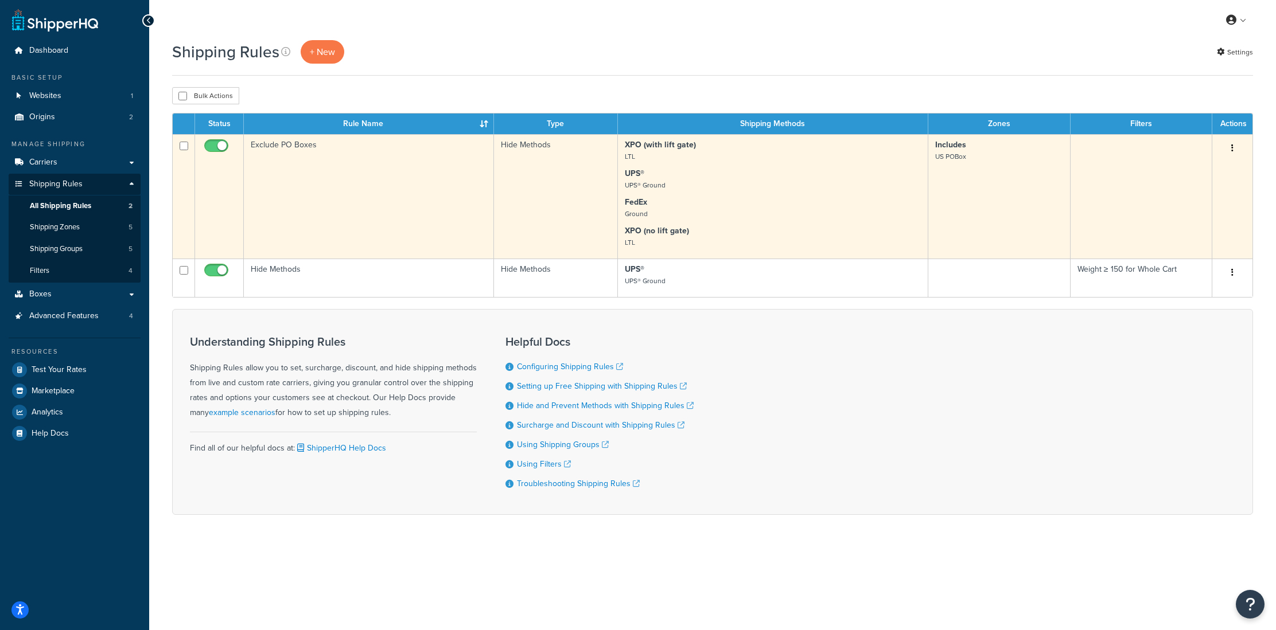
click at [422, 206] on td "Exclude PO Boxes" at bounding box center [369, 196] width 250 height 124
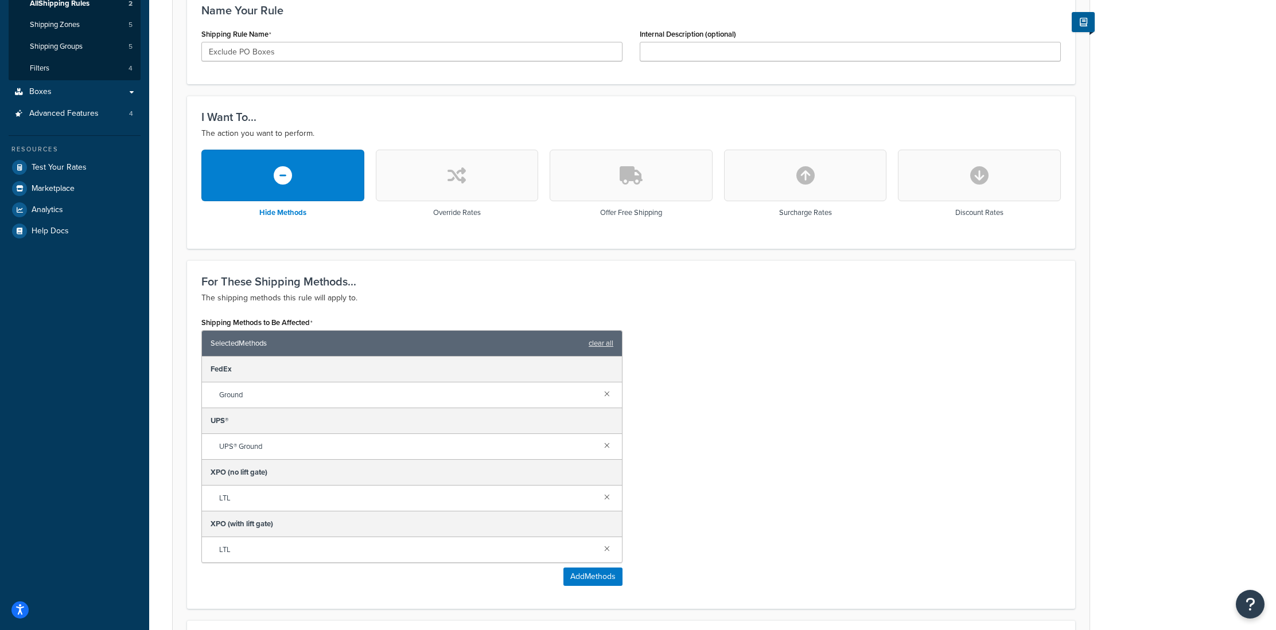
scroll to position [205, 0]
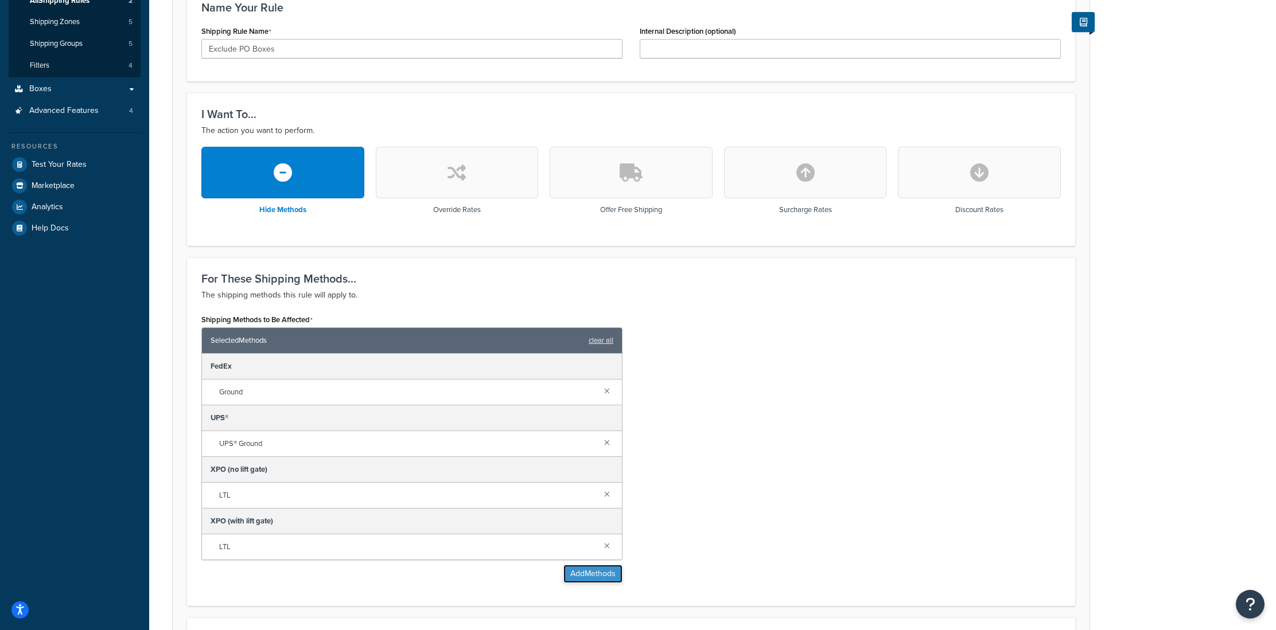
click at [581, 579] on button "Add Methods" at bounding box center [592, 574] width 59 height 18
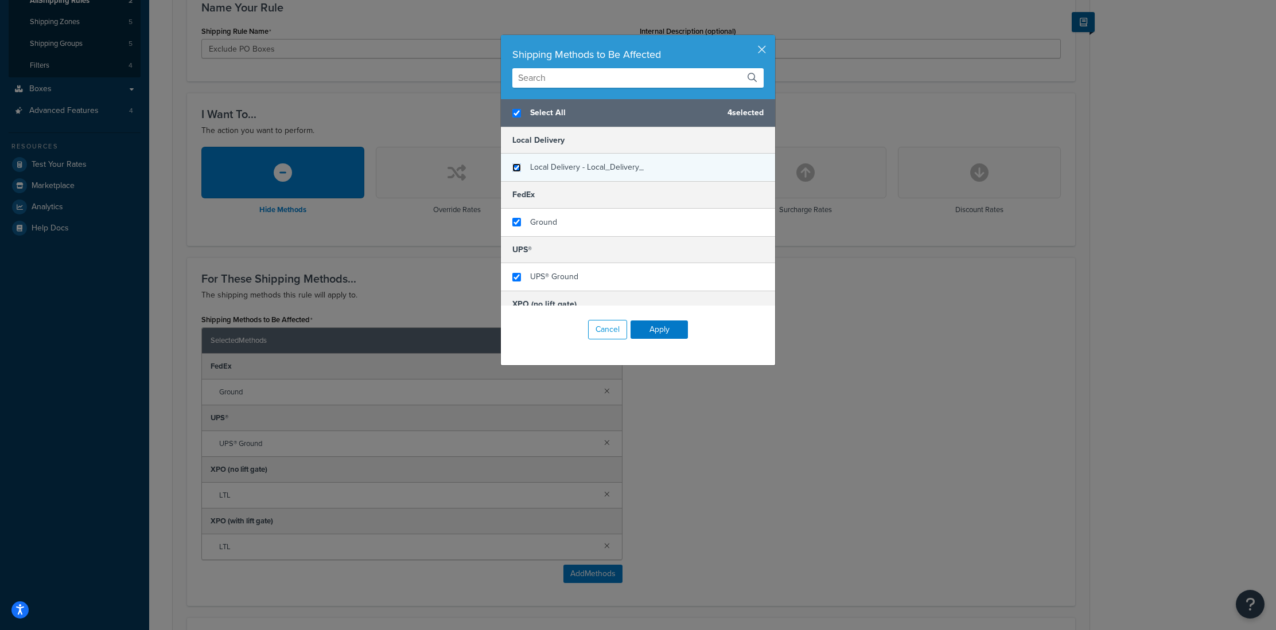
checkbox input "true"
click at [517, 166] on input "checkbox" at bounding box center [516, 167] width 9 height 9
checkbox input "true"
click at [667, 330] on button "Apply" at bounding box center [658, 330] width 57 height 18
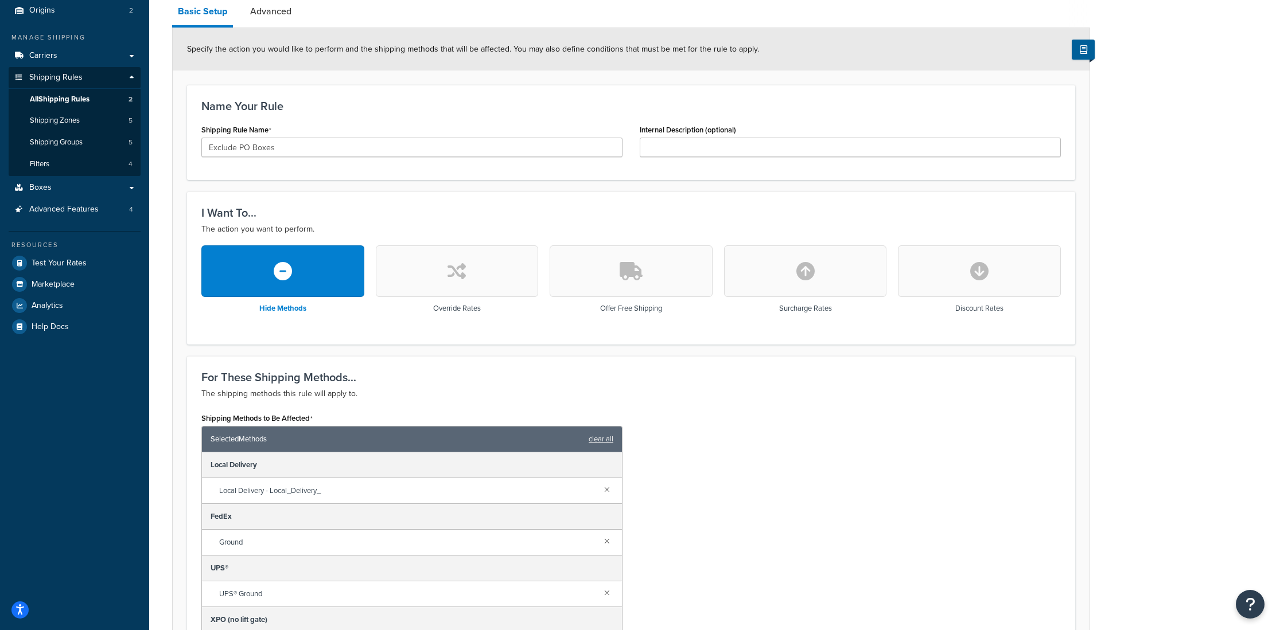
scroll to position [108, 0]
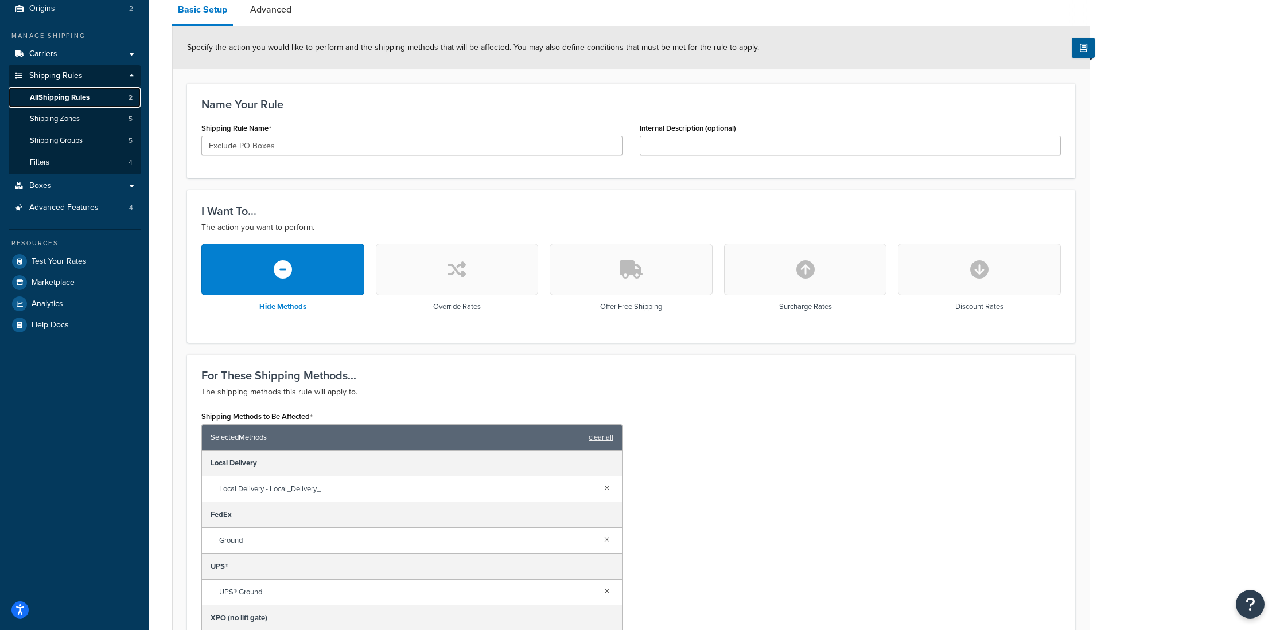
click at [70, 101] on span "All Shipping Rules" at bounding box center [60, 98] width 60 height 10
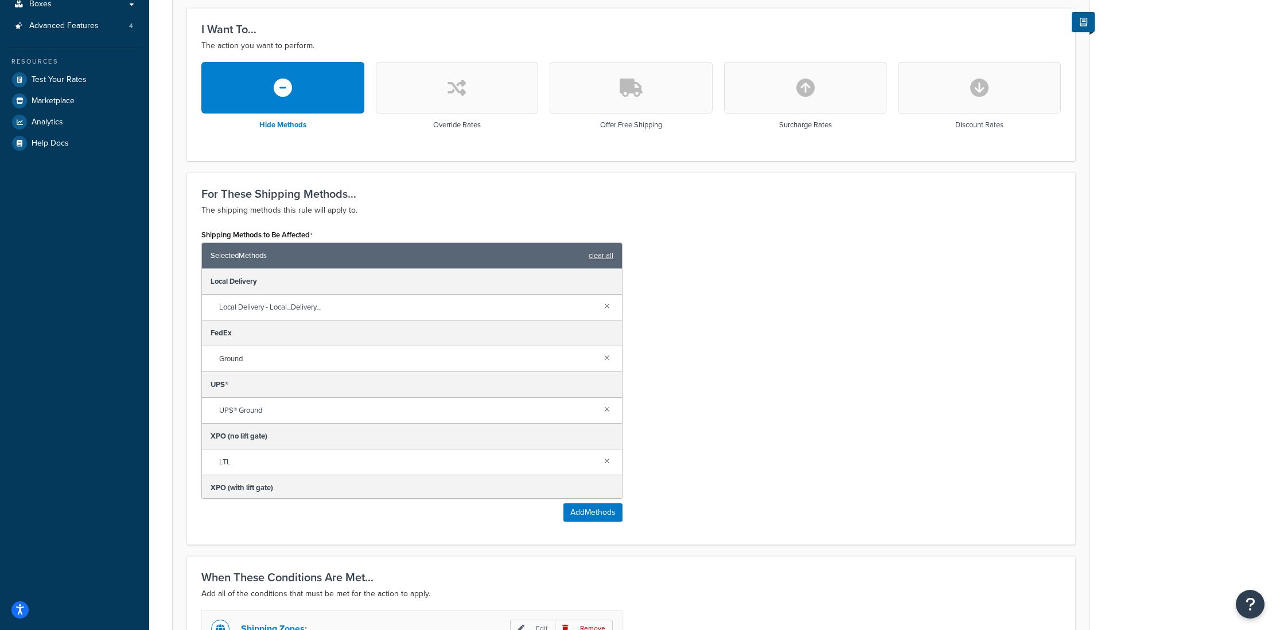
scroll to position [511, 0]
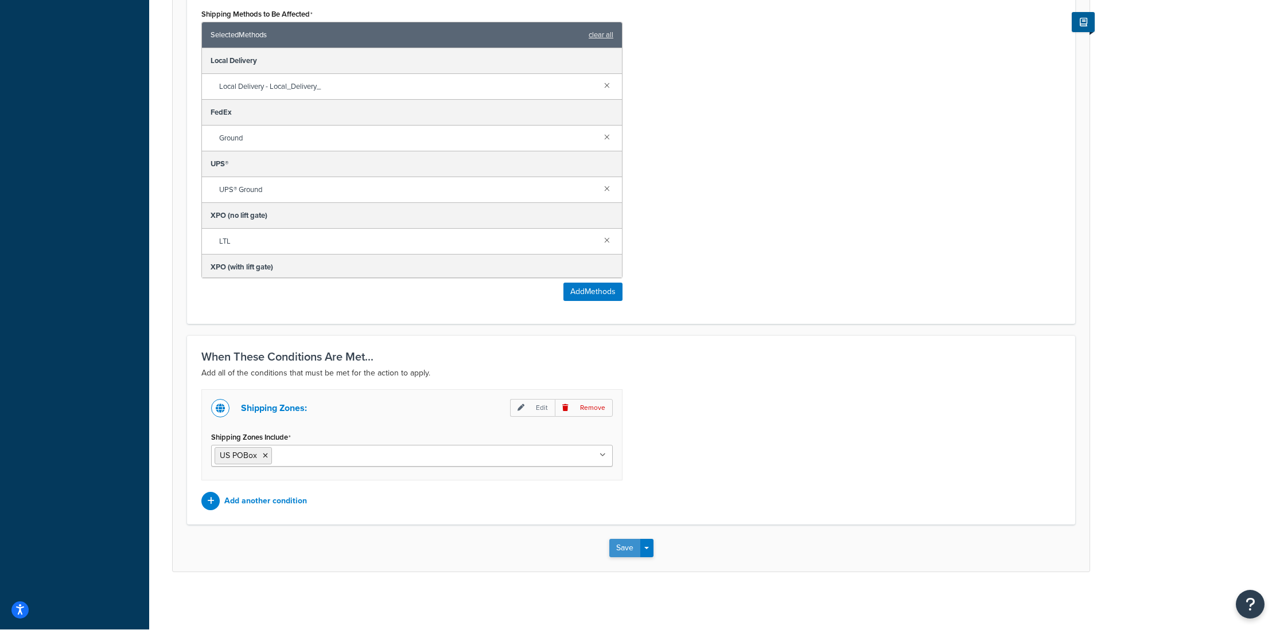
click at [620, 551] on button "Save" at bounding box center [624, 548] width 31 height 18
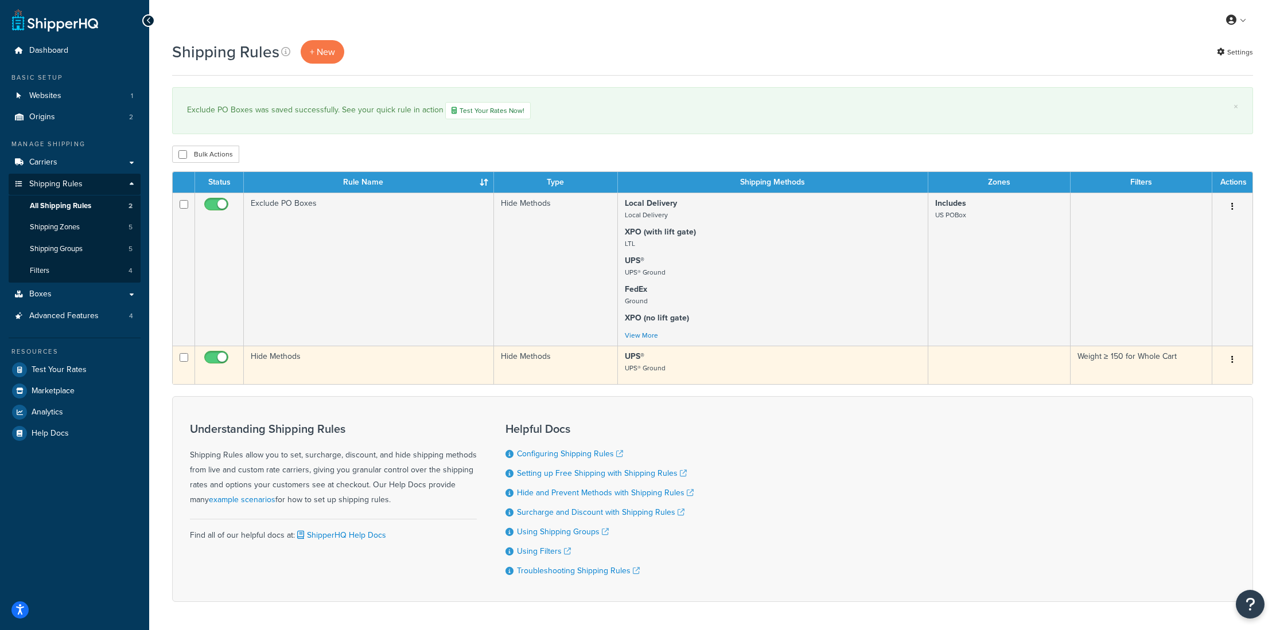
click at [324, 365] on td "Hide Methods" at bounding box center [369, 365] width 250 height 38
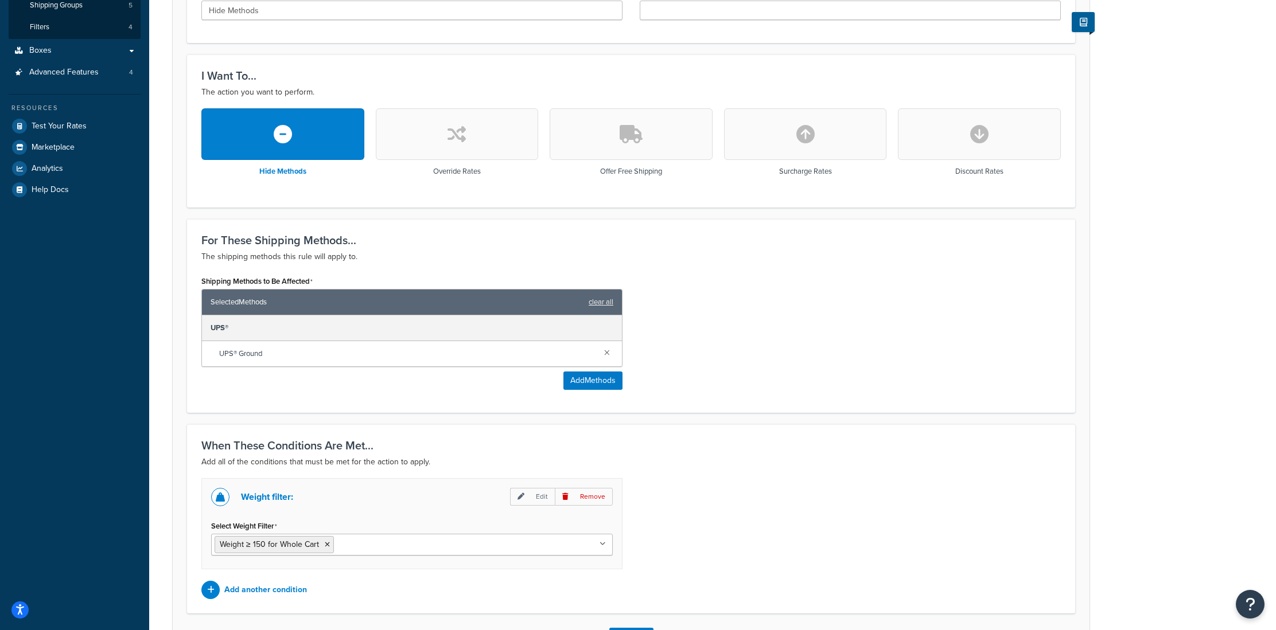
scroll to position [322, 0]
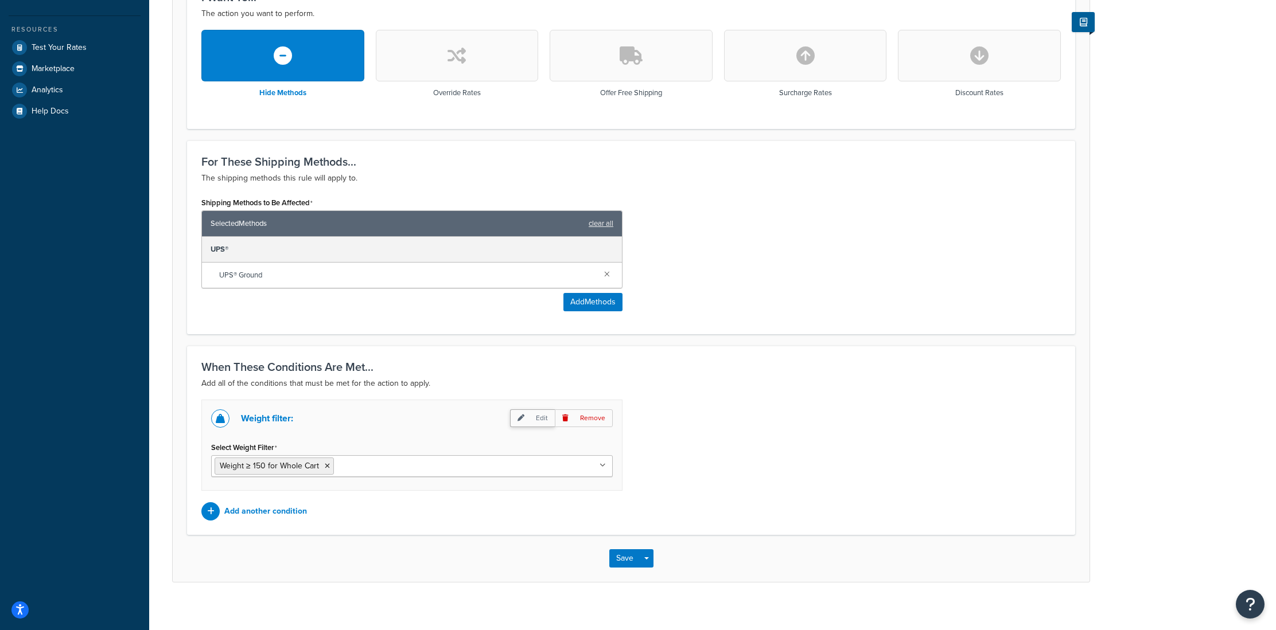
click at [544, 419] on p "Edit" at bounding box center [532, 419] width 45 height 18
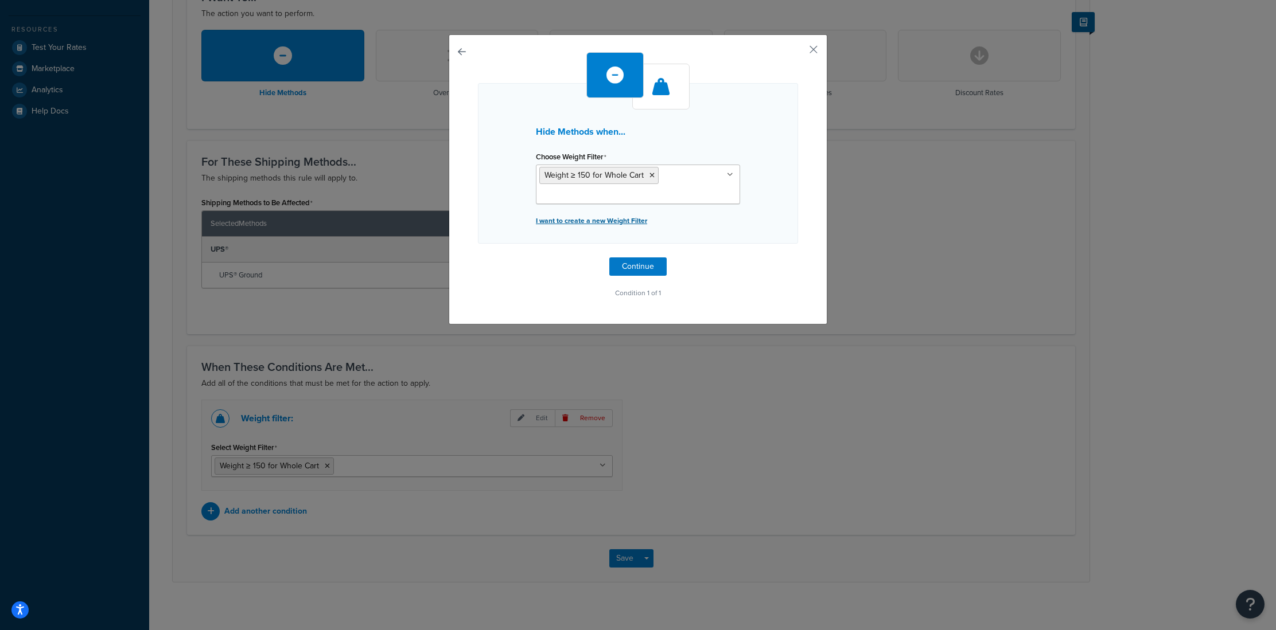
click at [614, 221] on p "I want to create a new Weight Filter" at bounding box center [638, 221] width 204 height 16
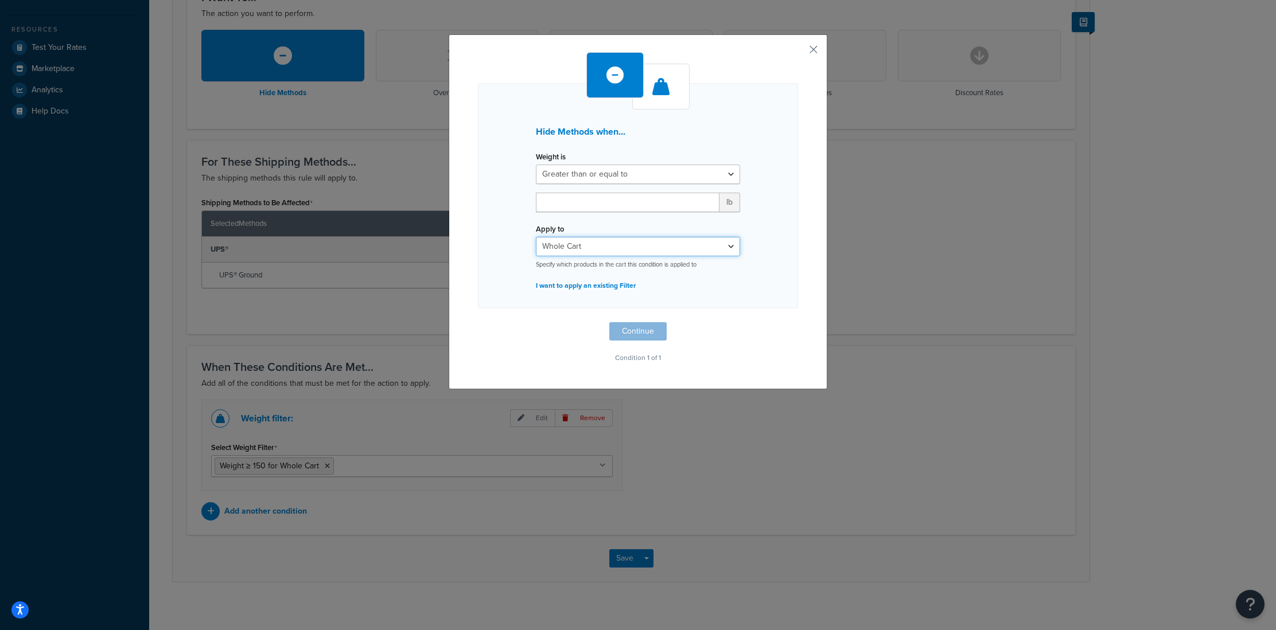
click at [598, 249] on select "Whole Cart Everything in Shipping Group Everything at Origin Each Item within S…" at bounding box center [638, 247] width 204 height 20
select select "LOCATION"
click at [536, 237] on select "Whole Cart Everything in Shipping Group Everything at Origin Each Item within S…" at bounding box center [638, 247] width 204 height 20
click at [610, 177] on select "Greater than or equal to Between or equal to Less than or equal to" at bounding box center [638, 175] width 204 height 20
click at [583, 200] on input "number" at bounding box center [628, 203] width 184 height 20
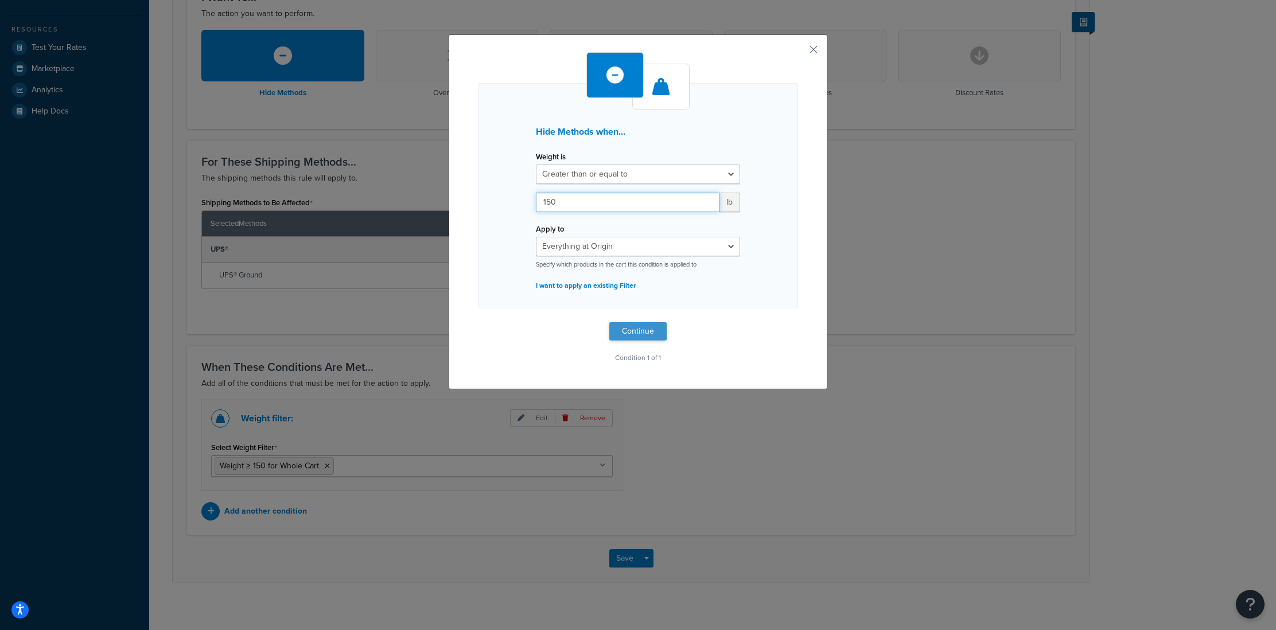
type input "150"
click at [625, 336] on button "Continue" at bounding box center [637, 331] width 57 height 18
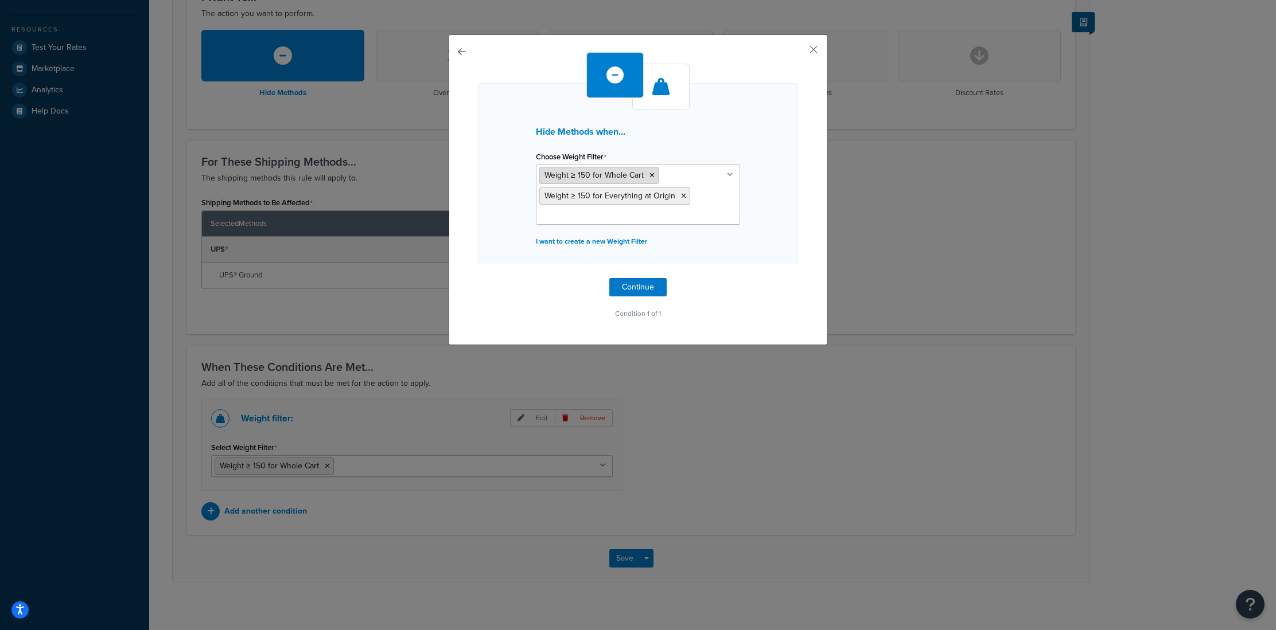
click at [653, 175] on icon at bounding box center [651, 175] width 5 height 7
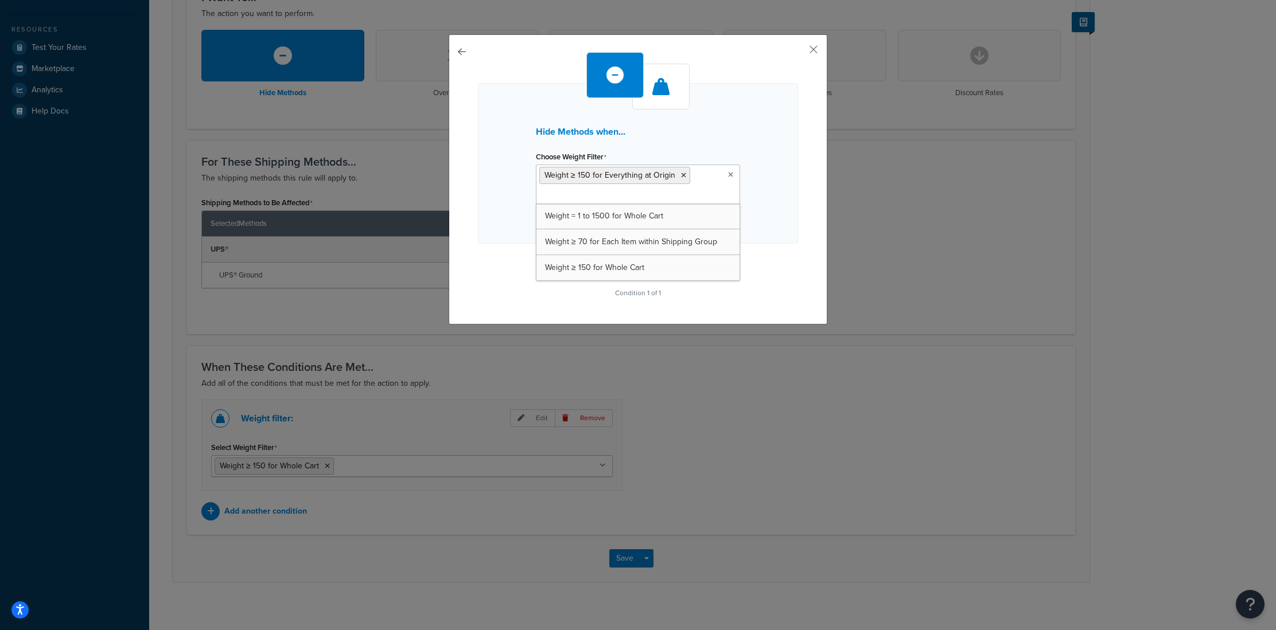
click at [805, 231] on div "Hide Methods when... Choose Weight Filter Weight ≥ 150 for Everything at Origin…" at bounding box center [638, 179] width 379 height 290
click at [636, 265] on button "Continue" at bounding box center [637, 267] width 57 height 18
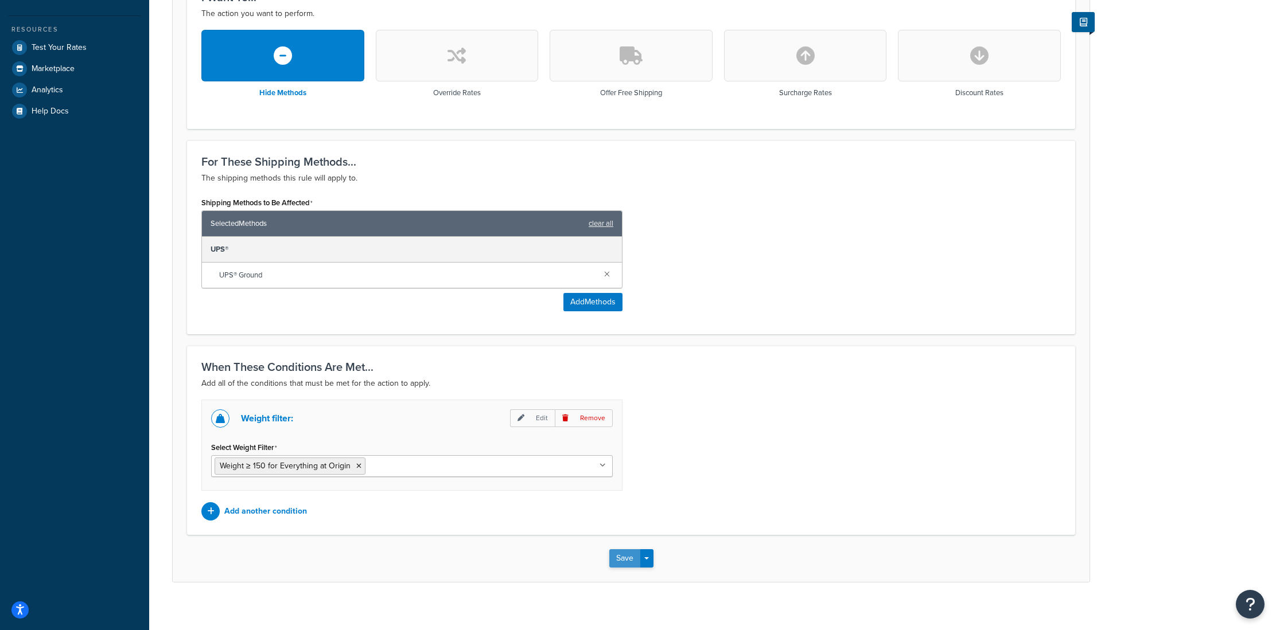
click at [621, 560] on button "Save" at bounding box center [624, 559] width 31 height 18
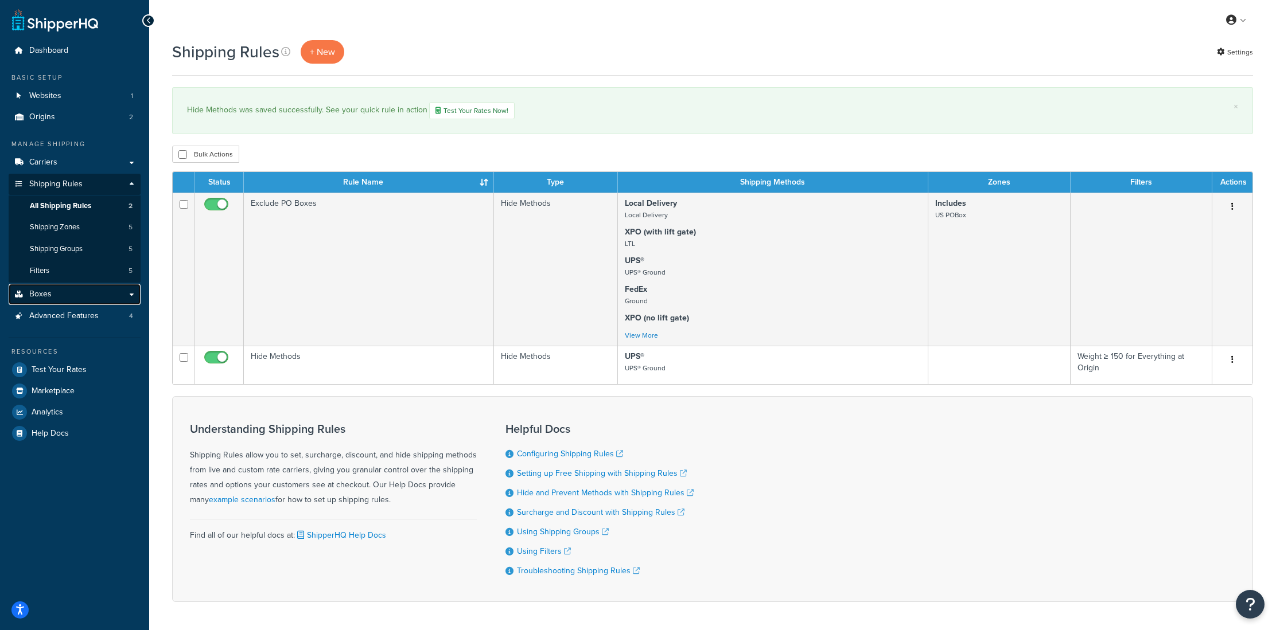
click at [36, 292] on span "Boxes" at bounding box center [40, 295] width 22 height 10
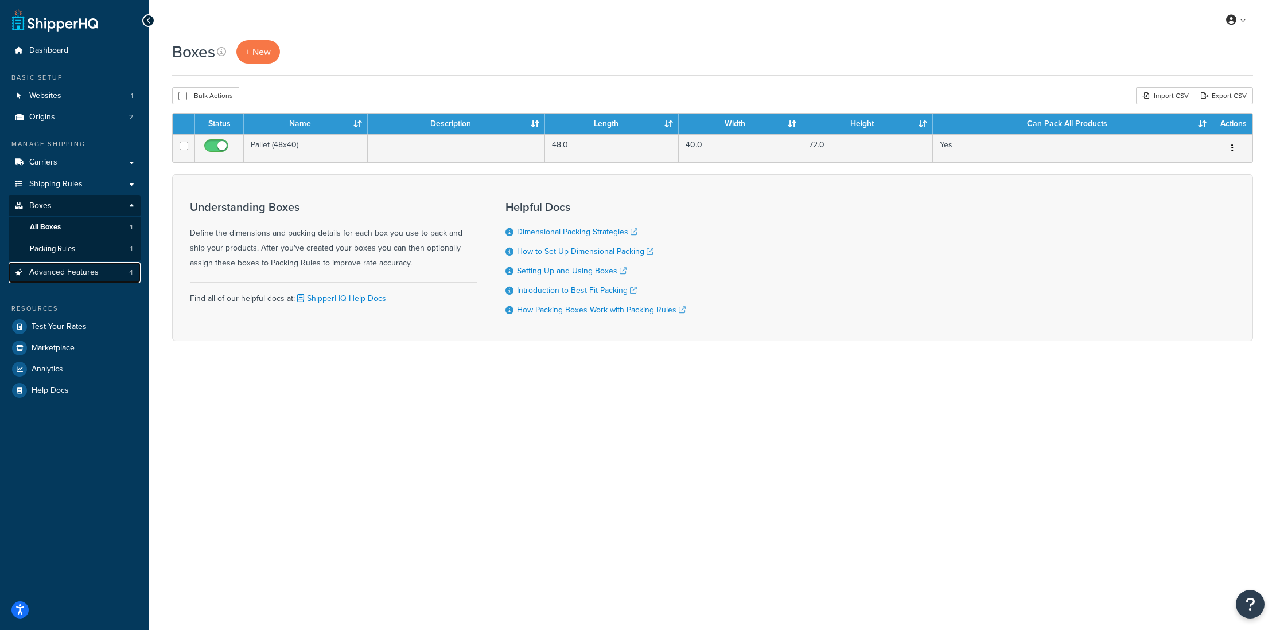
click at [69, 277] on span "Advanced Features" at bounding box center [63, 273] width 69 height 10
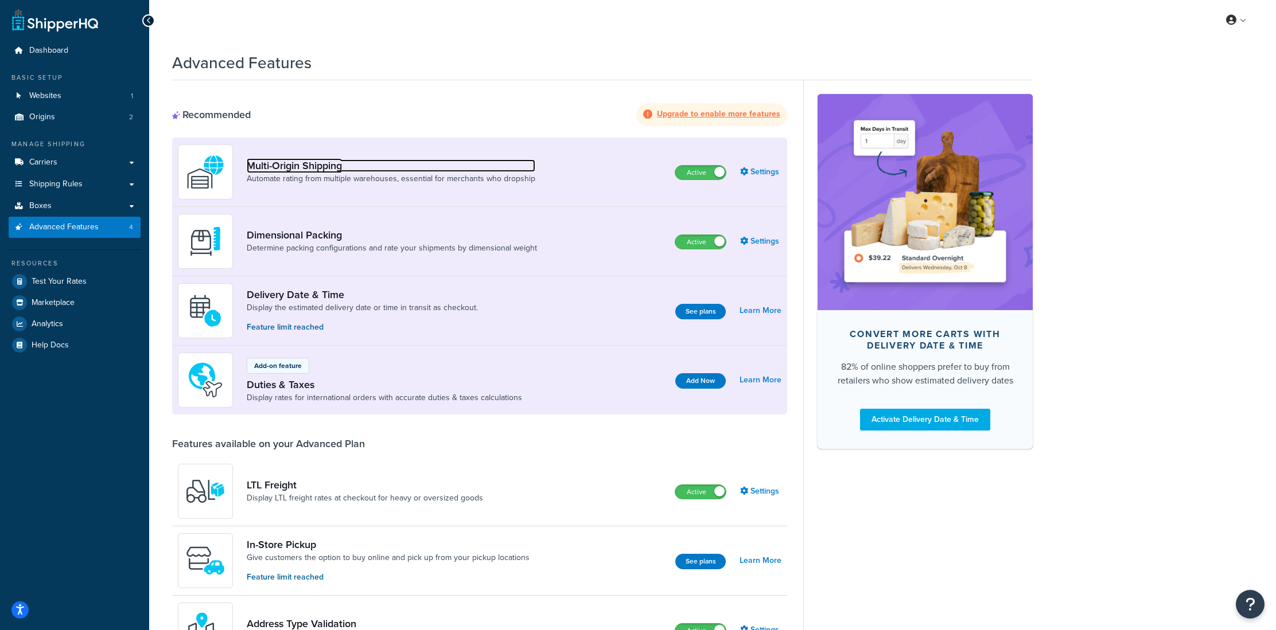
click at [301, 162] on link "Multi-Origin Shipping" at bounding box center [391, 165] width 289 height 13
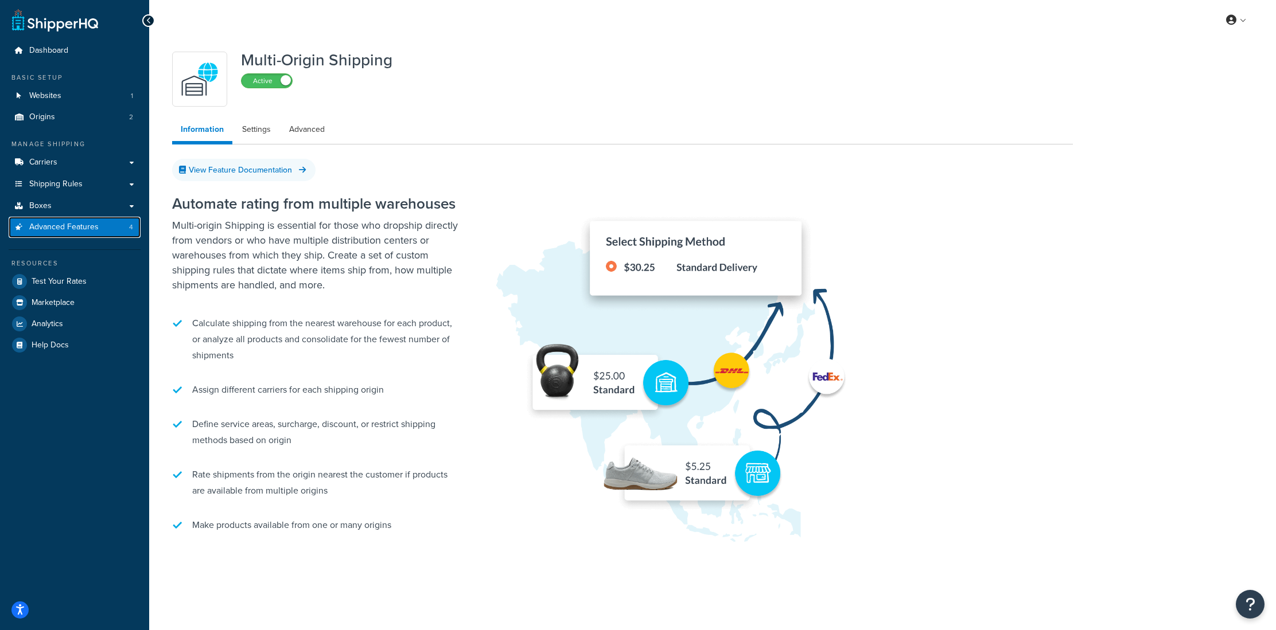
click at [87, 228] on span "Advanced Features" at bounding box center [63, 228] width 69 height 10
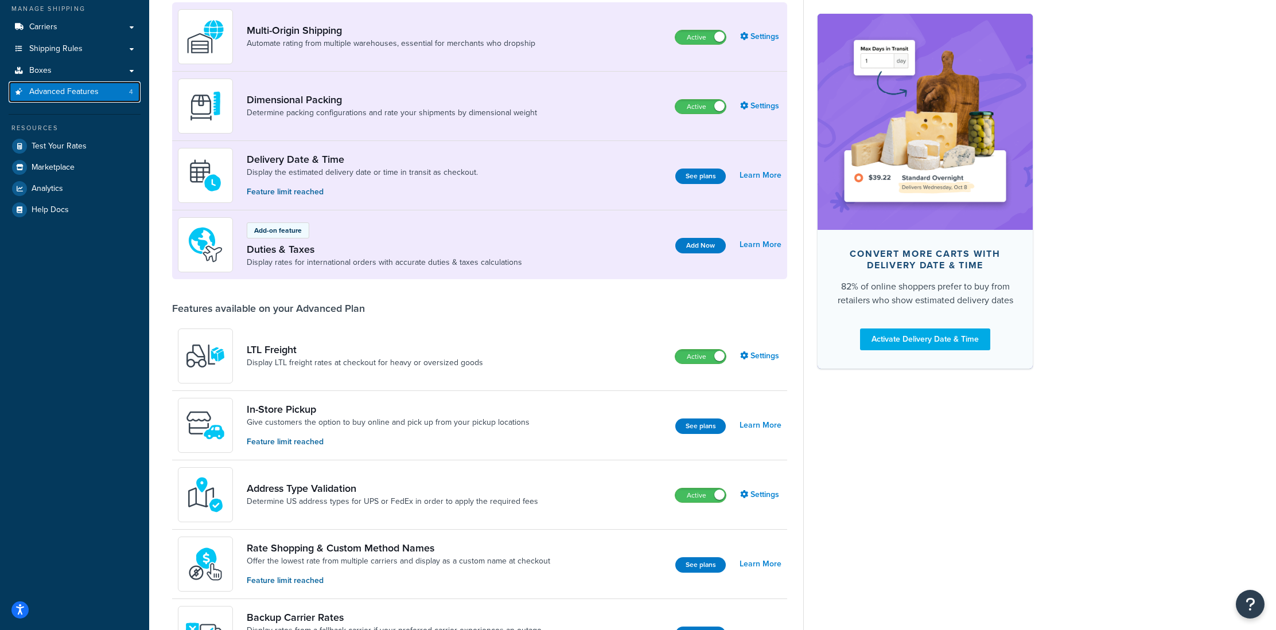
scroll to position [141, 0]
